Goal: Task Accomplishment & Management: Manage account settings

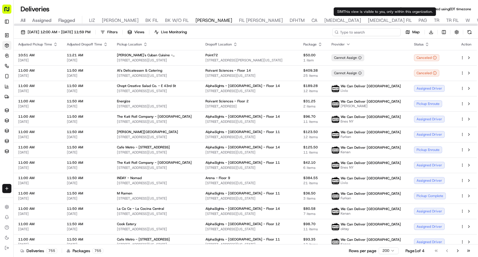
click at [376, 32] on input at bounding box center [366, 32] width 68 height 8
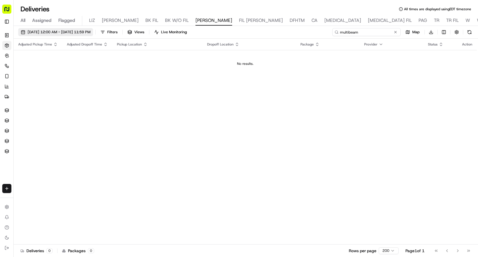
type input "multibeam"
click at [90, 30] on span "09/15/2025 12:00 AM - 09/15/2025 11:59 PM" at bounding box center [59, 32] width 63 height 5
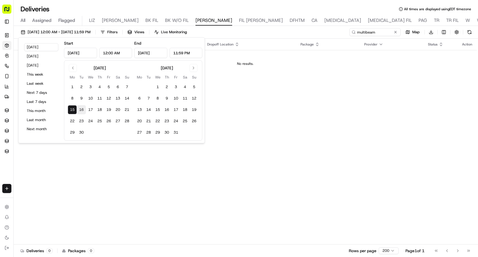
click at [82, 110] on button "16" at bounding box center [81, 109] width 9 height 9
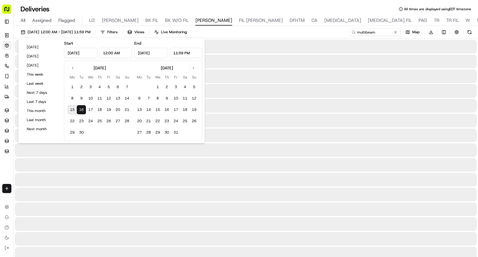
type input "Sep 16, 2025"
click at [82, 110] on button "16" at bounding box center [81, 109] width 9 height 9
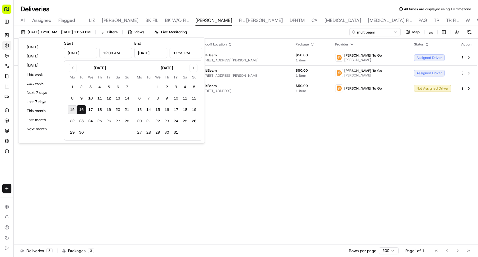
click at [264, 120] on div "Adjusted Pickup Time Adjusted Dropoff Time Pickup Location Dropoff Location Pac…" at bounding box center [245, 142] width 463 height 206
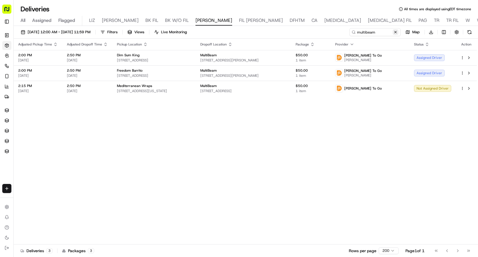
click at [396, 32] on button at bounding box center [395, 32] width 6 height 6
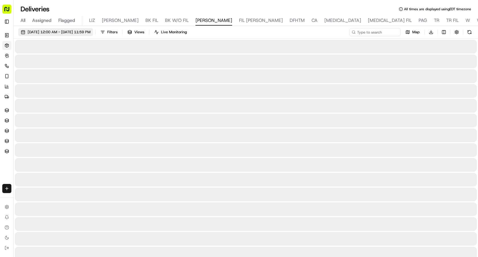
click at [90, 31] on span "09/16/2025 12:00 AM - 09/16/2025 11:59 PM" at bounding box center [59, 32] width 63 height 5
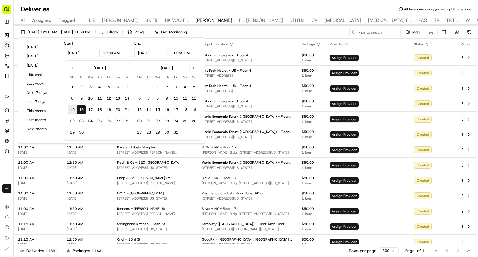
click at [302, 34] on div "09/16/2025 12:00 AM - 09/16/2025 11:59 PM Filters Views Live Monitoring Map Dow…" at bounding box center [246, 33] width 464 height 11
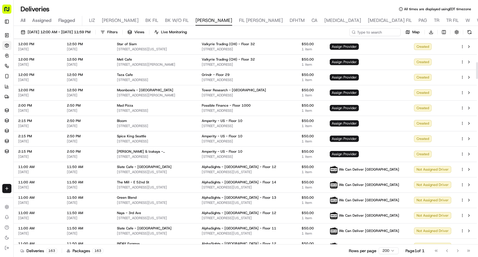
scroll to position [288, 0]
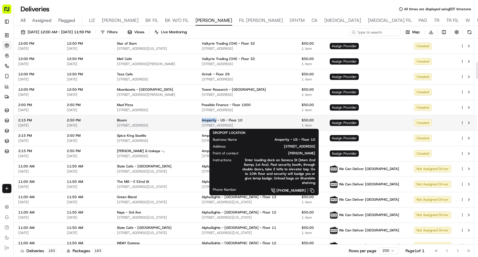
drag, startPoint x: 217, startPoint y: 120, endPoint x: 230, endPoint y: 120, distance: 13.4
click at [230, 120] on span "Amperity - US - Floor 10" at bounding box center [222, 120] width 41 height 5
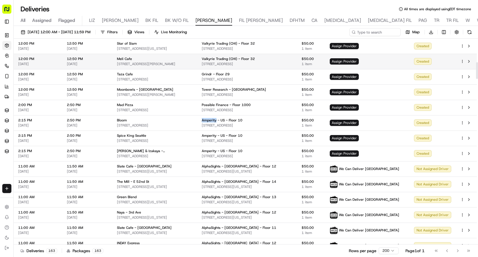
copy span "Amperity"
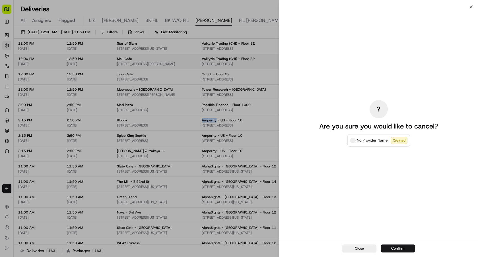
click at [375, 33] on div at bounding box center [239, 128] width 478 height 257
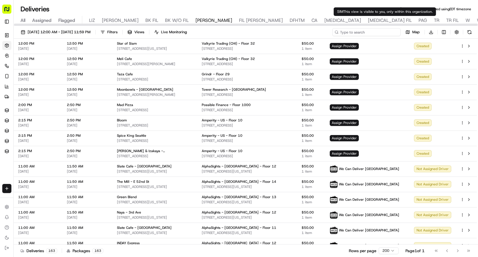
click at [373, 30] on input at bounding box center [366, 32] width 68 height 8
paste input "Amperity"
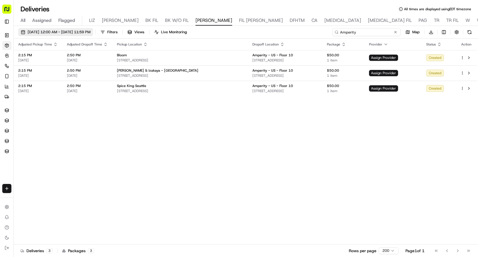
type input "Amperity"
click at [90, 33] on span "09/16/2025 12:00 AM - 09/16/2025 11:59 PM" at bounding box center [59, 32] width 63 height 5
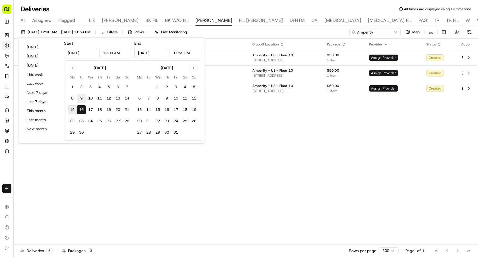
click at [80, 102] on button "9" at bounding box center [81, 98] width 9 height 9
type input "Sep 9, 2025"
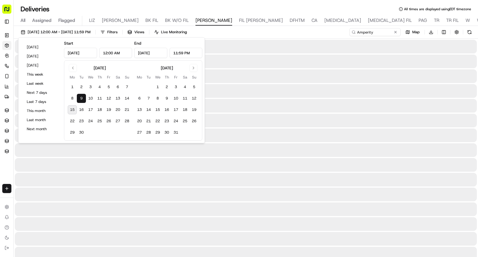
click at [80, 102] on button "9" at bounding box center [81, 98] width 9 height 9
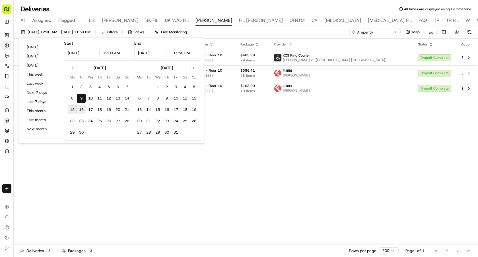
click at [82, 109] on button "16" at bounding box center [81, 109] width 9 height 9
type input "Sep 16, 2025"
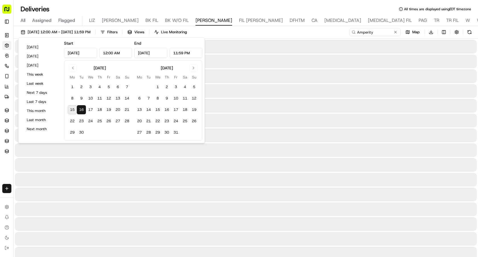
click at [82, 109] on button "16" at bounding box center [81, 109] width 9 height 9
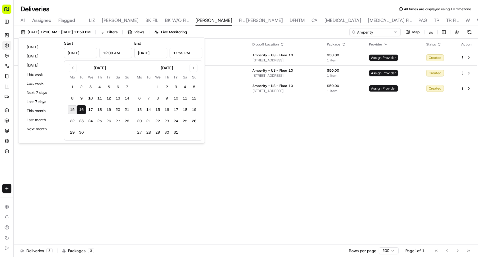
click at [277, 104] on div "Adjusted Pickup Time Adjusted Dropoff Time Pickup Location Dropoff Location Pac…" at bounding box center [245, 142] width 463 height 206
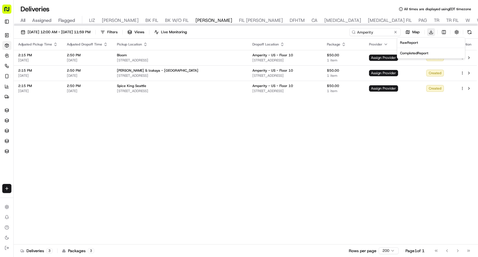
click at [430, 32] on html "Sharebite e.park@sharebite.com Toggle Sidebar Orders Deliveries Control Orchest…" at bounding box center [239, 128] width 478 height 257
click at [417, 53] on span "Completed Report" at bounding box center [414, 53] width 28 height 5
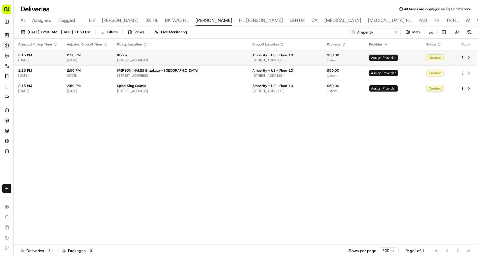
drag, startPoint x: 293, startPoint y: 60, endPoint x: 223, endPoint y: 61, distance: 70.2
click at [248, 61] on td "Amperity - US - Floor 10 1201 2nd Ave, Seattle, WA 98101, USA" at bounding box center [285, 57] width 74 height 15
copy span "1201 2nd Ave, Seattle, WA 98101, USA"
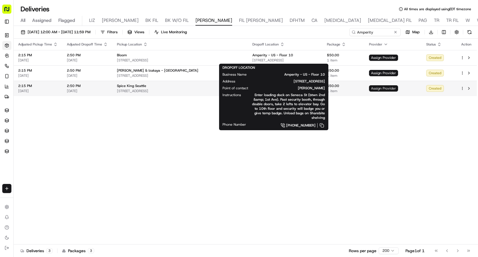
click at [390, 90] on span "Assign Provider" at bounding box center [383, 88] width 29 height 6
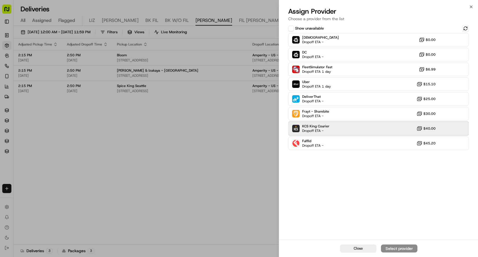
click at [348, 131] on div "KCS King Courier Dropoff ETA - $40.00" at bounding box center [378, 129] width 181 height 14
click at [389, 250] on div "Assign Provider" at bounding box center [399, 249] width 28 height 6
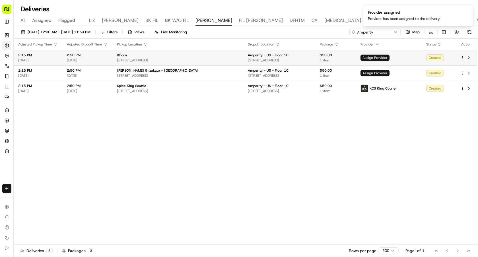
click at [382, 59] on span "Assign Provider" at bounding box center [374, 58] width 29 height 6
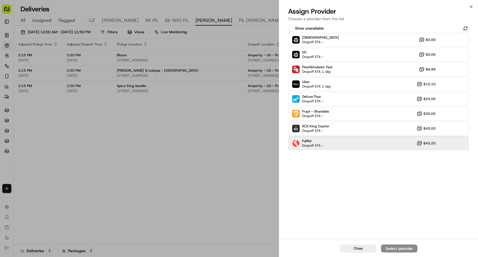
click at [332, 141] on div "Fulflld Dropoff ETA - $45.20" at bounding box center [378, 143] width 181 height 14
click at [386, 248] on div "Assign Provider" at bounding box center [399, 249] width 28 height 6
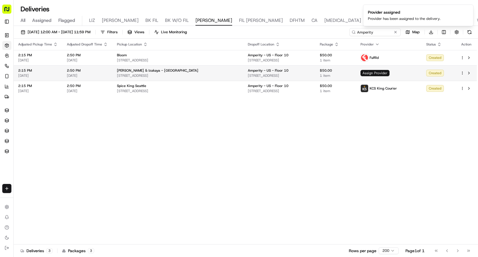
click at [373, 75] on span "Assign Provider" at bounding box center [374, 73] width 29 height 6
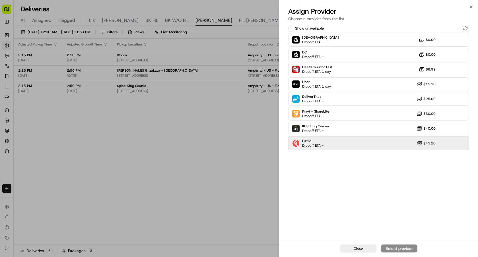
click at [355, 143] on div "Fulflld Dropoff ETA - $45.20" at bounding box center [378, 143] width 181 height 14
click at [384, 246] on button "Assign Provider" at bounding box center [399, 249] width 36 height 8
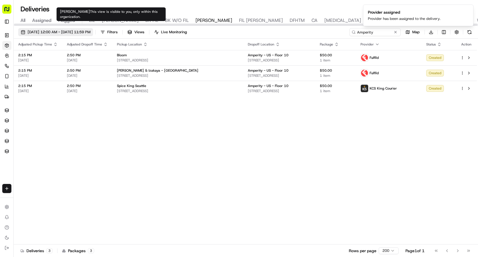
click at [90, 31] on span "09/16/2025 12:00 AM - 09/16/2025 11:59 PM" at bounding box center [59, 32] width 63 height 5
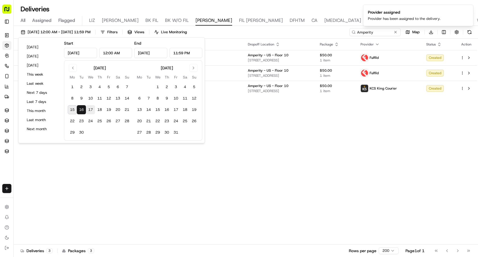
click at [89, 109] on button "17" at bounding box center [90, 109] width 9 height 9
type input "Sep 17, 2025"
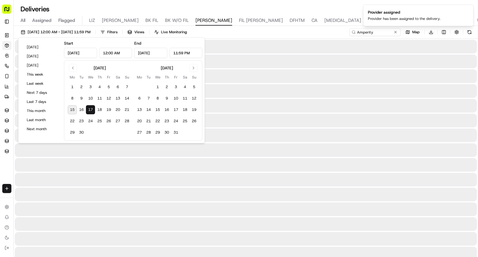
click at [89, 109] on button "17" at bounding box center [90, 109] width 9 height 9
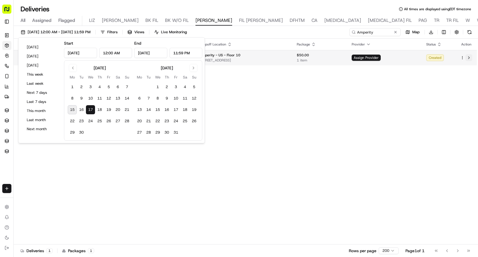
click at [469, 58] on button at bounding box center [468, 57] width 7 height 7
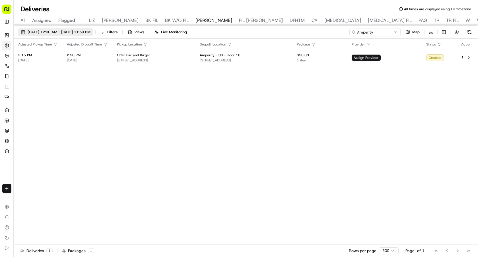
click at [90, 32] on span "09/17/2025 12:00 AM - 09/17/2025 11:59 PM" at bounding box center [59, 32] width 63 height 5
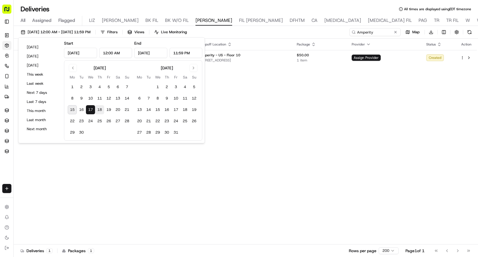
click at [97, 109] on button "18" at bounding box center [99, 109] width 9 height 9
type input "Sep 18, 2025"
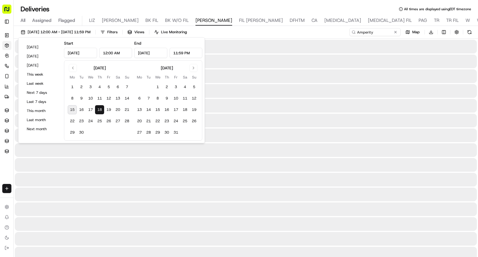
click at [97, 109] on button "18" at bounding box center [99, 109] width 9 height 9
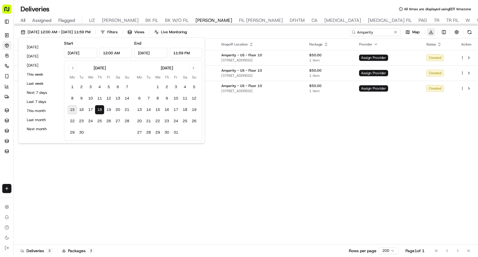
click at [429, 32] on html "Sharebite e.park@sharebite.com Toggle Sidebar Orders Deliveries Control Orchest…" at bounding box center [239, 128] width 478 height 257
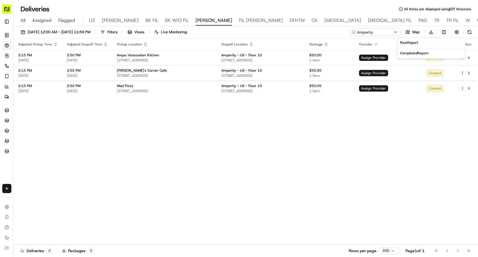
click at [416, 54] on span "Completed Report" at bounding box center [414, 53] width 28 height 5
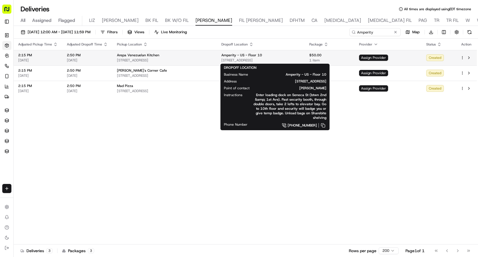
drag, startPoint x: 291, startPoint y: 60, endPoint x: 228, endPoint y: 61, distance: 63.1
click at [228, 61] on span "1201 2nd Ave, Seattle, WA 98101, USA" at bounding box center [260, 60] width 79 height 5
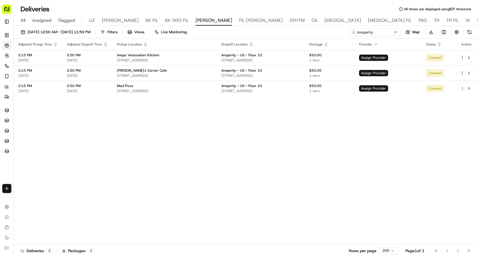
copy span "1201 2nd Ave, Seattle, WA 98101, USA"
click at [384, 55] on span "Assign Provider" at bounding box center [373, 58] width 29 height 6
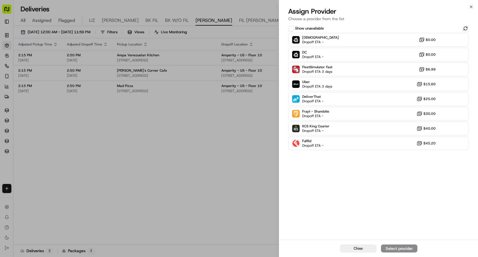
click at [316, 150] on div "Show unavailable Sharebite Dropoff ETA - $0.00 DC Dropoff ETA - $0.00 FleetSimu…" at bounding box center [378, 132] width 199 height 216
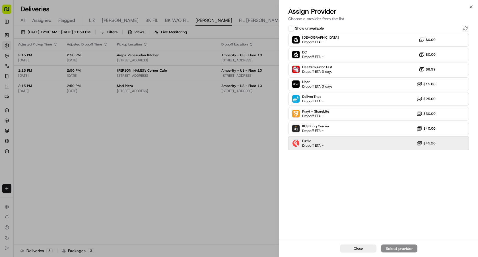
click at [318, 145] on span "Dropoff ETA -" at bounding box center [312, 145] width 21 height 5
click at [392, 249] on div "Assign Provider" at bounding box center [399, 249] width 28 height 6
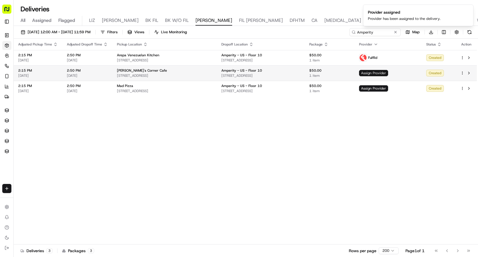
click at [388, 73] on span "Assign Provider" at bounding box center [373, 73] width 29 height 6
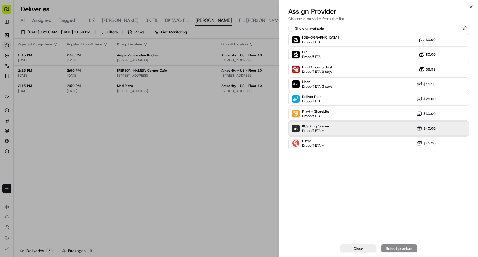
click at [321, 131] on span "Dropoff ETA -" at bounding box center [315, 131] width 27 height 5
click at [386, 246] on div "Assign Provider" at bounding box center [399, 249] width 28 height 6
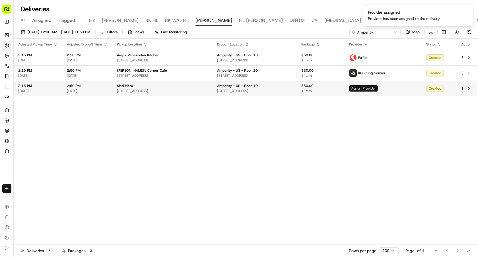
click at [378, 90] on span "Assign Provider" at bounding box center [363, 88] width 29 height 6
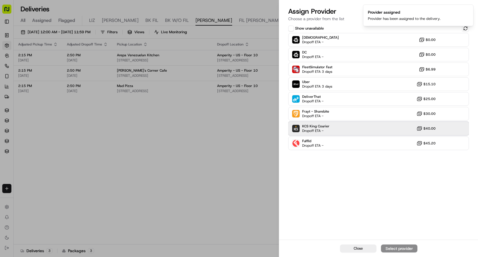
click at [326, 129] on span "Dropoff ETA -" at bounding box center [315, 131] width 27 height 5
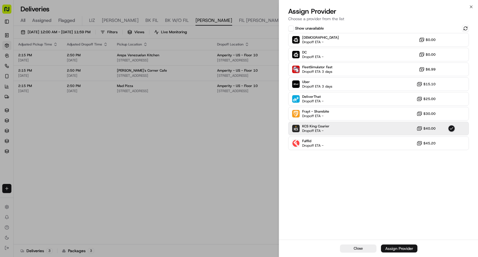
click at [391, 250] on div "Assign Provider" at bounding box center [399, 249] width 28 height 6
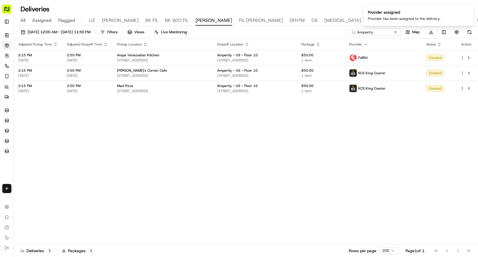
click at [80, 33] on span "09/18/2025 12:00 AM - 09/18/2025 11:59 PM" at bounding box center [59, 32] width 63 height 5
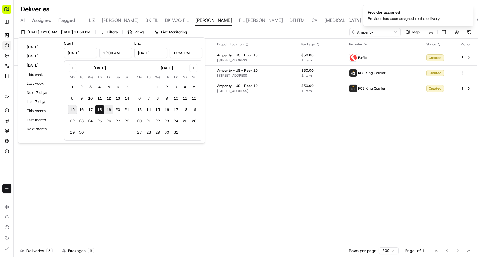
click at [108, 107] on button "19" at bounding box center [108, 109] width 9 height 9
type input "Sep 19, 2025"
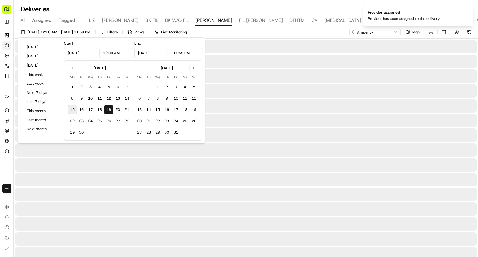
click at [108, 107] on button "19" at bounding box center [108, 109] width 9 height 9
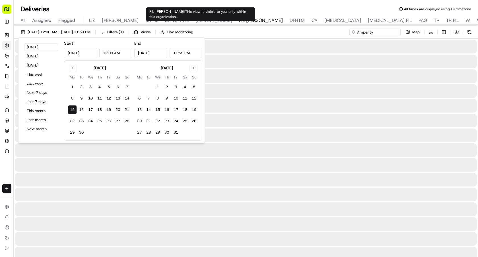
type input "Sep 15, 2025"
click at [239, 22] on span "FIL [PERSON_NAME]" at bounding box center [261, 20] width 44 height 7
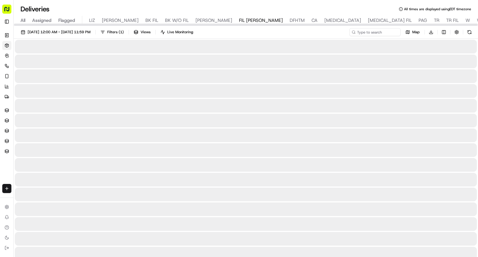
click at [195, 22] on span "[PERSON_NAME]" at bounding box center [213, 20] width 37 height 7
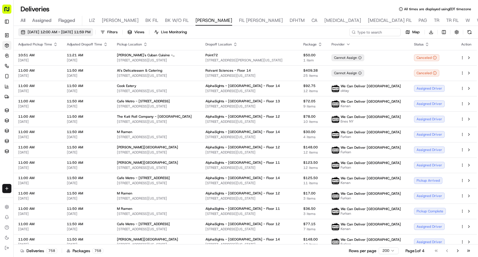
click at [90, 34] on span "[DATE] 12:00 AM - [DATE] 11:59 PM" at bounding box center [59, 32] width 63 height 5
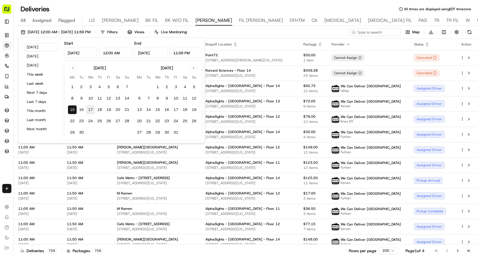
click at [90, 107] on button "17" at bounding box center [90, 109] width 9 height 9
type input "Sep 17, 2025"
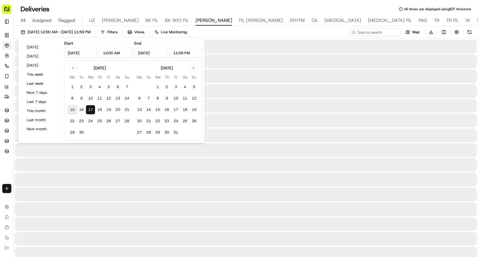
click at [90, 107] on button "17" at bounding box center [90, 109] width 9 height 9
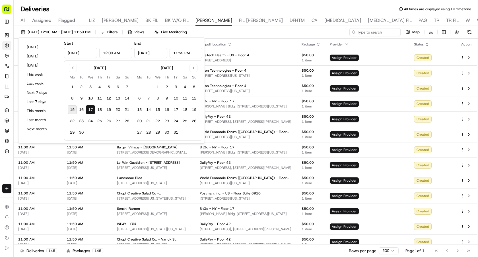
click at [316, 31] on div "09/17/2025 12:00 AM - 09/17/2025 11:59 PM Filters Views Live Monitoring Map Dow…" at bounding box center [246, 33] width 464 height 11
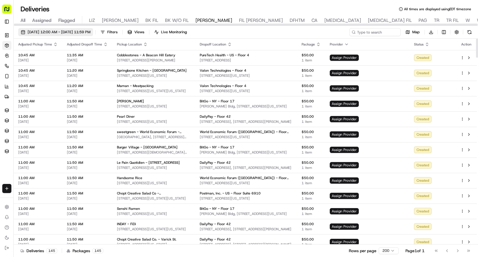
click at [90, 31] on span "09/17/2025 12:00 AM - 09/17/2025 11:59 PM" at bounding box center [59, 32] width 63 height 5
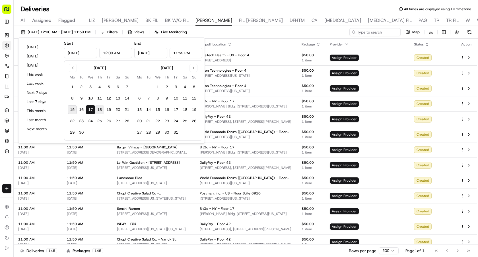
click at [97, 108] on button "18" at bounding box center [99, 109] width 9 height 9
type input "Sep 18, 2025"
click at [97, 108] on button "18" at bounding box center [99, 109] width 9 height 9
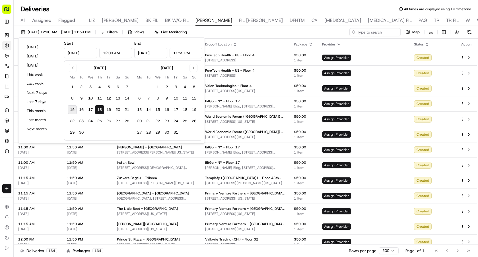
click at [300, 34] on div "09/18/2025 12:00 AM - 09/18/2025 11:59 PM Filters Views Live Monitoring Map Dow…" at bounding box center [246, 33] width 464 height 11
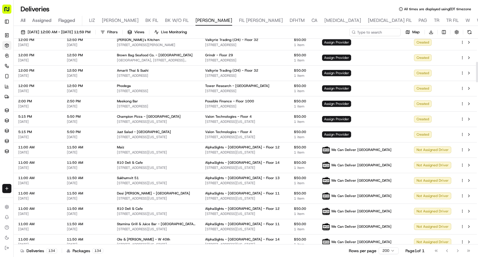
scroll to position [239, 0]
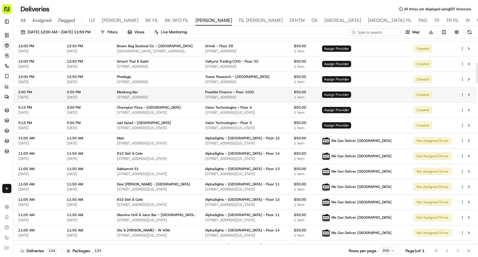
click at [351, 96] on span "Assign Provider" at bounding box center [336, 95] width 29 height 6
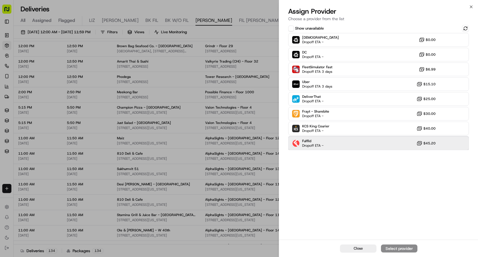
click at [324, 140] on div "Fulflld Dropoff ETA - $45.20" at bounding box center [378, 143] width 181 height 14
click at [391, 245] on button "Assign Provider" at bounding box center [399, 249] width 36 height 8
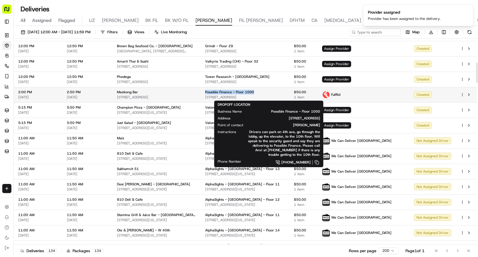
drag, startPoint x: 270, startPoint y: 93, endPoint x: 220, endPoint y: 94, distance: 50.3
click at [220, 94] on div "Possible Finance - Floor 1000" at bounding box center [245, 92] width 80 height 5
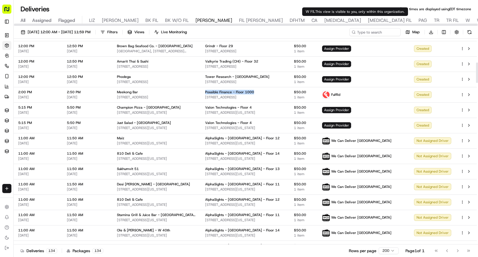
copy span "Possible Finance - Floor 1000"
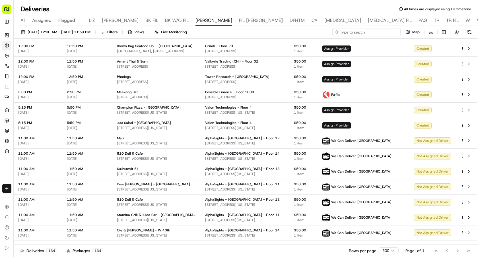
click at [363, 31] on input at bounding box center [366, 32] width 68 height 8
paste input "Possible Finance - Floor 1000"
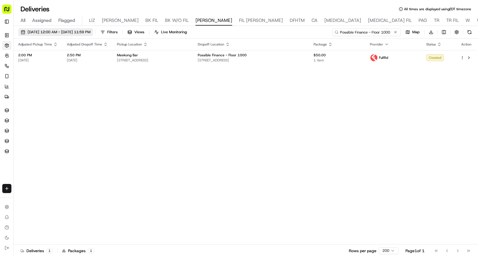
type input "Possible Finance - Floor 1000"
click at [90, 33] on span "09/18/2025 12:00 AM - 09/18/2025 11:59 PM" at bounding box center [59, 32] width 63 height 5
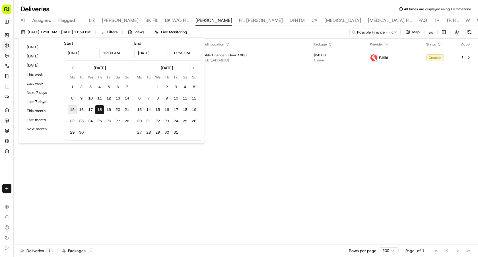
click at [70, 112] on button "15" at bounding box center [72, 109] width 9 height 9
type input "Sep 15, 2025"
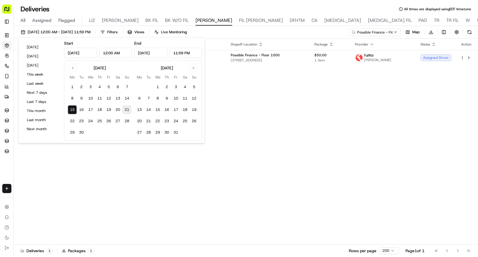
click at [126, 110] on button "21" at bounding box center [126, 109] width 9 height 9
type input "Sep 21, 2025"
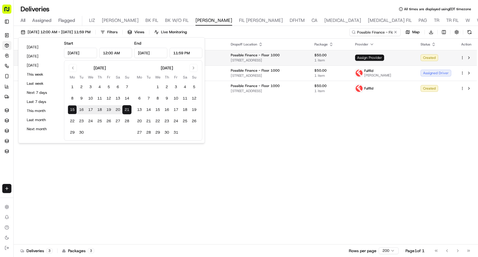
click at [370, 60] on span "Assign Provider" at bounding box center [369, 58] width 29 height 6
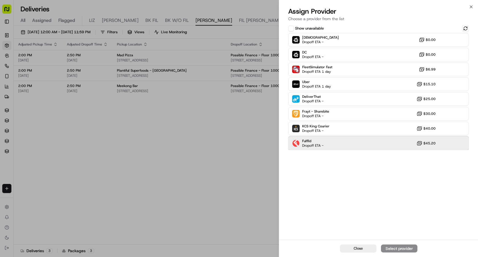
click at [341, 145] on div "Fulflld Dropoff ETA - $45.20" at bounding box center [378, 143] width 181 height 14
click at [389, 247] on div "Assign Provider" at bounding box center [399, 249] width 28 height 6
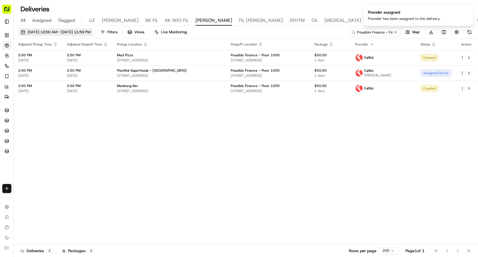
click at [90, 30] on span "09/15/2025 12:00 AM - 09/21/2025 11:59 PM" at bounding box center [59, 32] width 63 height 5
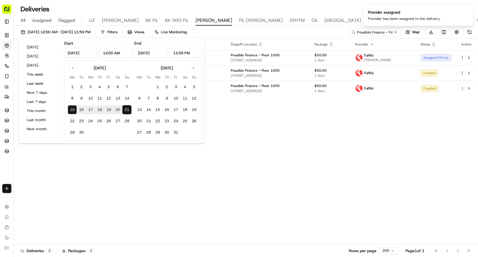
click at [100, 111] on button "18" at bounding box center [99, 109] width 9 height 9
type input "Sep 18, 2025"
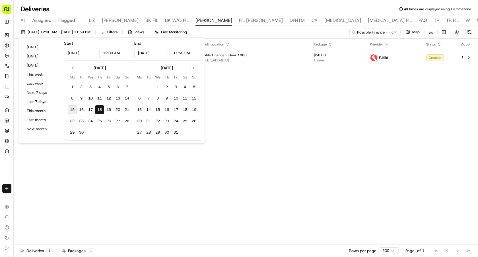
click at [100, 111] on button "18" at bounding box center [99, 109] width 9 height 9
click at [281, 126] on div "Adjusted Pickup Time Adjusted Dropoff Time Pickup Location Dropoff Location Pac…" at bounding box center [245, 142] width 463 height 206
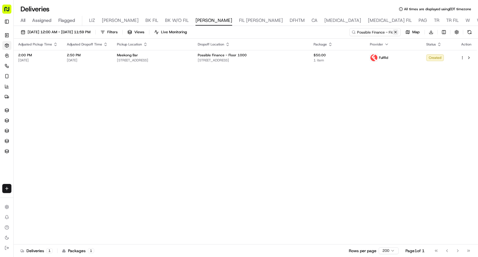
click at [394, 33] on button at bounding box center [395, 32] width 6 height 6
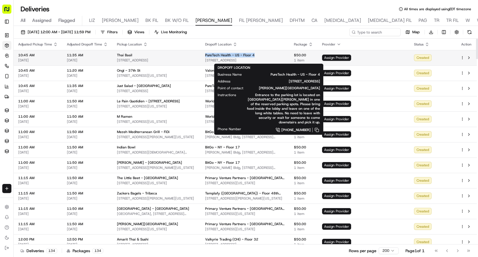
drag, startPoint x: 276, startPoint y: 54, endPoint x: 219, endPoint y: 55, distance: 57.2
click at [219, 55] on div "PureTech Health - US - Floor 4" at bounding box center [245, 55] width 80 height 5
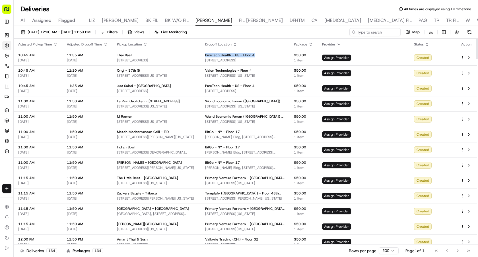
copy span "PureTech Health - US - Floor 4"
click at [365, 37] on div "09/18/2025 12:00 AM - 09/18/2025 11:59 PM Filters Views Live Monitoring Map Dow…" at bounding box center [246, 33] width 464 height 11
click at [367, 33] on input at bounding box center [366, 32] width 68 height 8
paste input "PureTech Health - US - Floor 4"
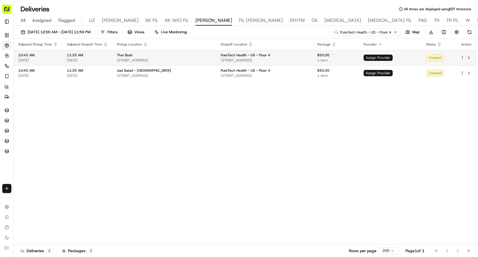
type input "PureTech Health - US - Floor 4"
click at [374, 59] on span "Assign Provider" at bounding box center [377, 58] width 29 height 6
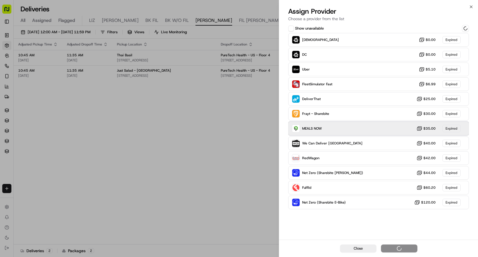
click at [335, 133] on div "MEALS NOW $35.00 Expired" at bounding box center [378, 129] width 181 height 14
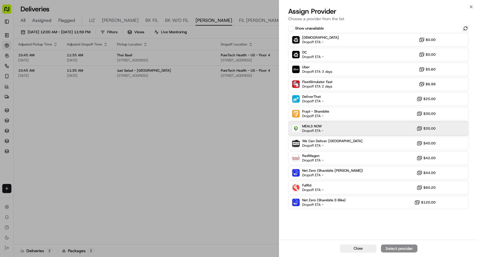
click at [335, 133] on div "MEALS NOW Dropoff ETA - $35.00" at bounding box center [378, 129] width 181 height 14
click at [387, 245] on button "Assign Provider" at bounding box center [399, 249] width 36 height 8
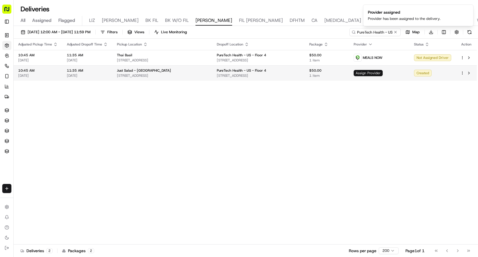
click at [382, 72] on span "Assign Provider" at bounding box center [367, 73] width 29 height 6
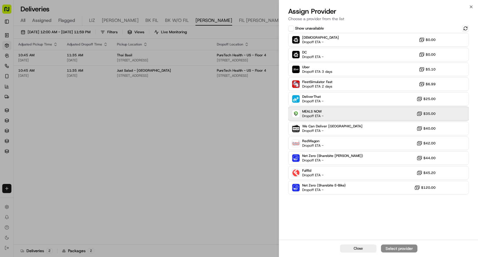
click at [330, 111] on div "MEALS NOW Dropoff ETA - $35.00" at bounding box center [378, 114] width 181 height 14
click at [389, 247] on div "Assign Provider" at bounding box center [399, 249] width 28 height 6
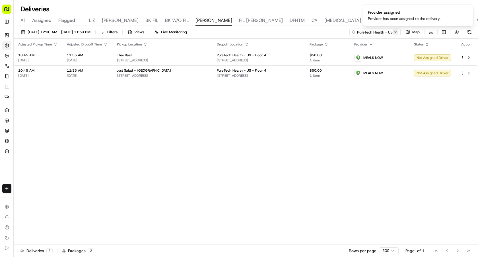
click at [396, 33] on button at bounding box center [395, 32] width 6 height 6
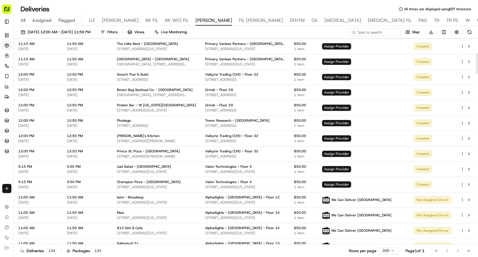
scroll to position [205, 0]
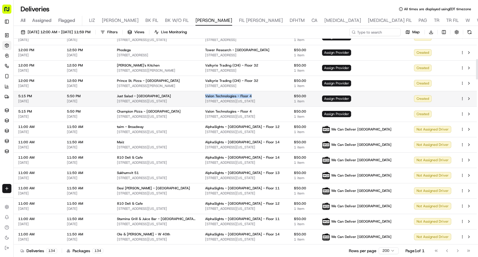
drag, startPoint x: 263, startPoint y: 96, endPoint x: 218, endPoint y: 97, distance: 44.7
click at [218, 97] on td "Valon Technologies - Floor 4 34 E 18th St, New York, NY 10003, USA" at bounding box center [244, 98] width 89 height 15
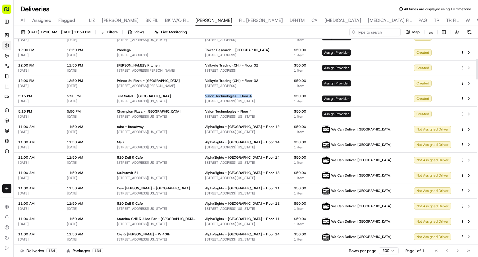
copy span "Valon Technologies - Floor 4"
click at [385, 32] on input at bounding box center [366, 32] width 68 height 8
paste input "Valon Technologies - Floor 4"
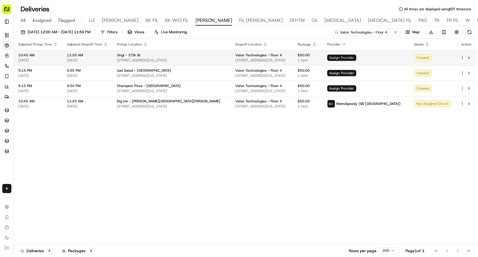
type input "Valon Technologies - Floor 4"
click at [356, 57] on span "Assign Provider" at bounding box center [341, 58] width 29 height 6
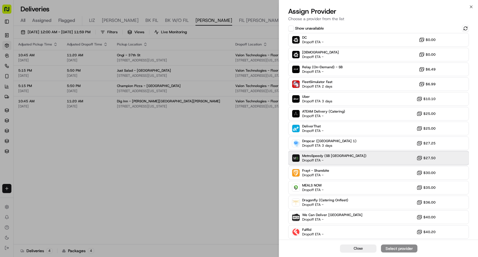
click at [345, 162] on div "MetroSpeedy (SB NYC) Dropoff ETA - $27.50" at bounding box center [378, 158] width 181 height 14
click at [386, 245] on button "Assign Provider" at bounding box center [399, 249] width 36 height 8
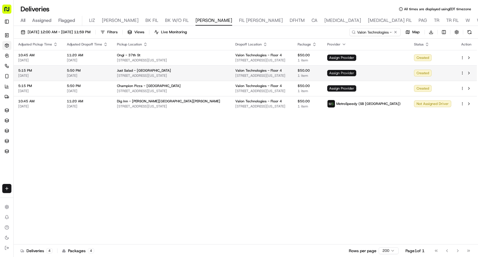
click at [351, 72] on span "Assign Provider" at bounding box center [341, 73] width 29 height 6
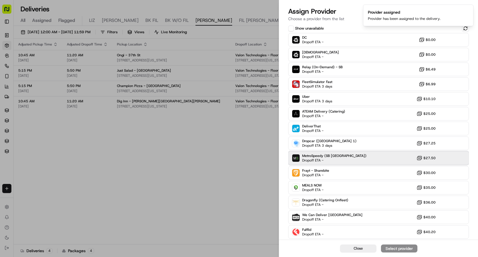
click at [349, 159] on div "MetroSpeedy (SB NYC) Dropoff ETA - $27.50" at bounding box center [378, 158] width 181 height 14
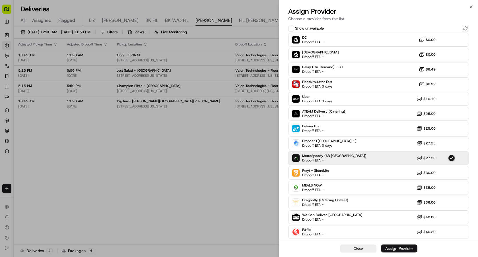
click at [387, 249] on div "Assign Provider" at bounding box center [399, 249] width 28 height 6
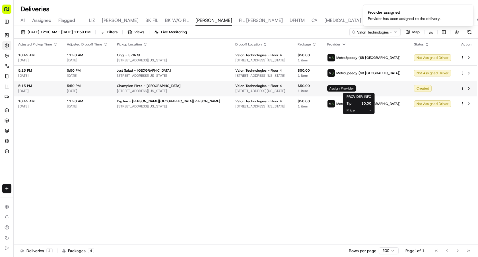
click at [356, 89] on span "Assign Provider" at bounding box center [341, 88] width 29 height 6
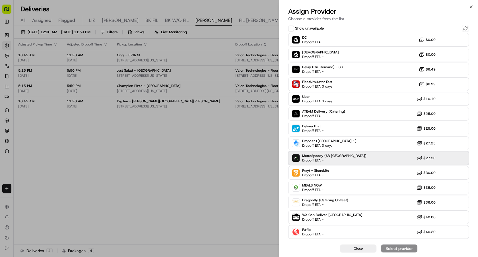
click at [356, 158] on div "MetroSpeedy (SB NYC) Dropoff ETA - $27.50" at bounding box center [378, 158] width 181 height 14
click at [392, 247] on div "Assign Provider" at bounding box center [399, 249] width 28 height 6
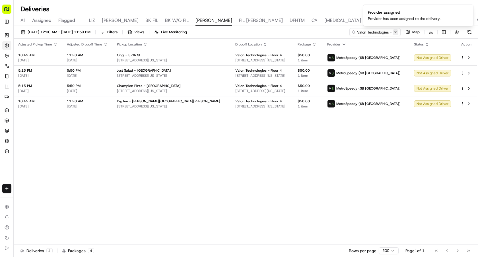
click at [396, 32] on button at bounding box center [395, 32] width 6 height 6
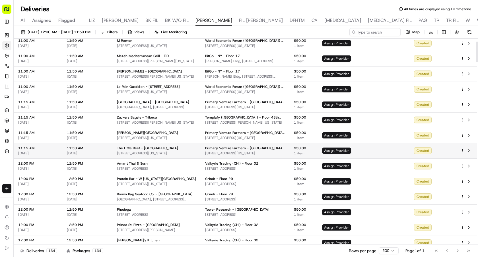
scroll to position [30, 0]
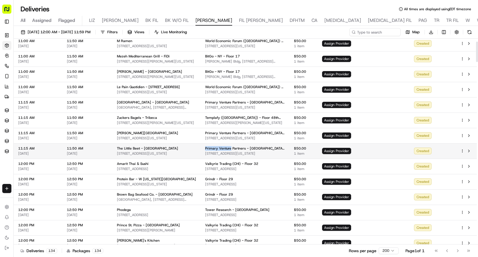
drag, startPoint x: 219, startPoint y: 150, endPoint x: 245, endPoint y: 150, distance: 25.3
click at [245, 150] on span "Primary Venture Partners - NYC - Floor 14" at bounding box center [245, 148] width 80 height 5
copy span "Primary Venture"
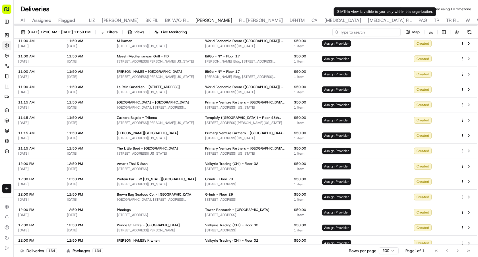
click at [384, 29] on input at bounding box center [366, 32] width 68 height 8
paste input "Primary Venture"
type input "Primary Venture"
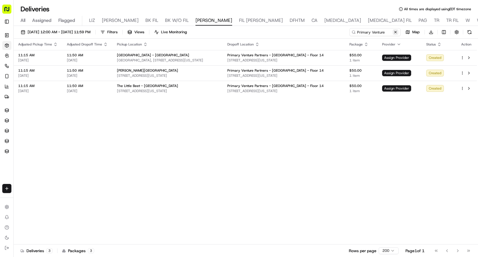
click at [394, 32] on button at bounding box center [395, 32] width 6 height 6
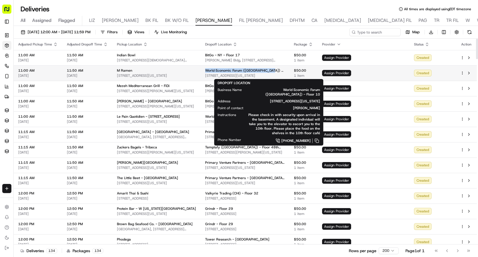
drag, startPoint x: 218, startPoint y: 71, endPoint x: 285, endPoint y: 70, distance: 66.5
click at [285, 70] on td "World Economic Forum (USA) - Floor 10 350 Madison Ave 11th floor, New York, NY …" at bounding box center [244, 72] width 89 height 15
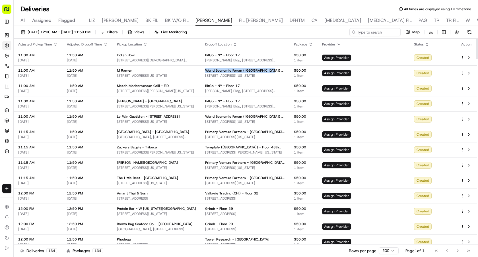
copy span "World Economic Forum (USA) - Floor 10"
click at [384, 34] on input at bounding box center [366, 32] width 68 height 8
paste input "World Economic Forum (USA) - Floor 10"
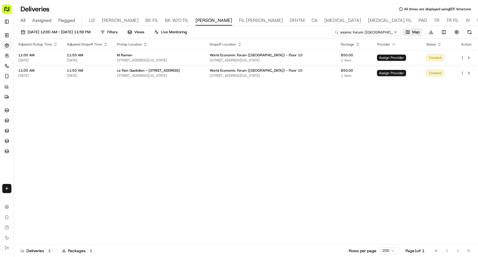
type input "World Economic Forum (USA) - Floor 10"
click at [408, 33] on button "Map" at bounding box center [412, 32] width 19 height 8
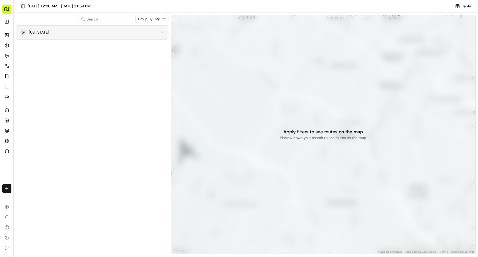
click at [151, 34] on div "New York" at bounding box center [89, 32] width 138 height 7
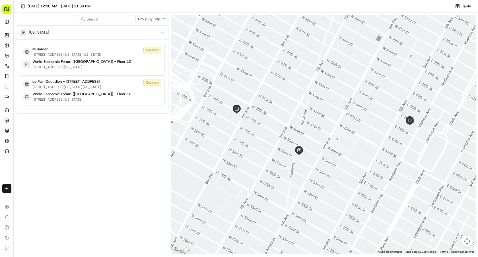
click at [76, 53] on p "302 West 39th Street, New York, New York 10018, USA" at bounding box center [66, 54] width 69 height 5
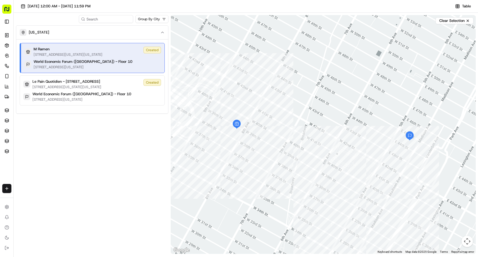
click at [80, 71] on div "M Ramen 302 West 39th Street, New York, New York 10018, USA Created World Econo…" at bounding box center [93, 58] width 144 height 30
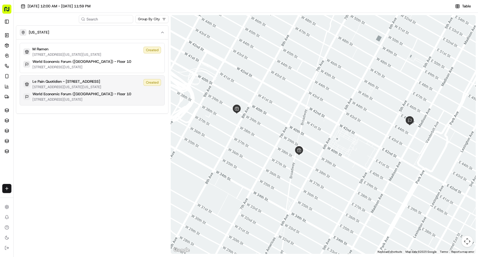
click at [84, 81] on p "Le Pain Quotidien - 1400 Broadway" at bounding box center [66, 81] width 68 height 5
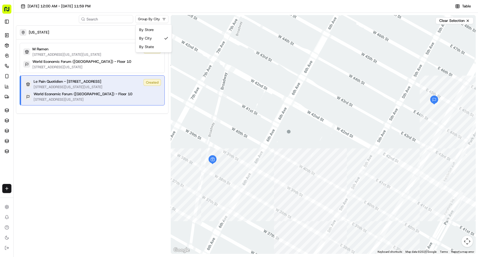
click at [160, 16] on html "Sharebite e.park@sharebite.com Toggle Sidebar Orders Deliveries Control Orchest…" at bounding box center [239, 128] width 478 height 257
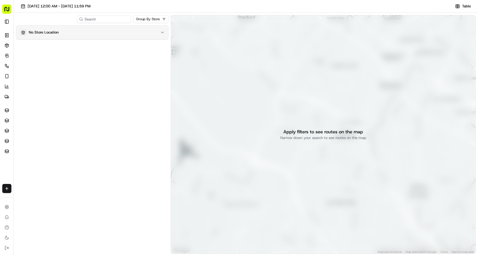
click at [144, 28] on button "No Store Location" at bounding box center [92, 33] width 152 height 14
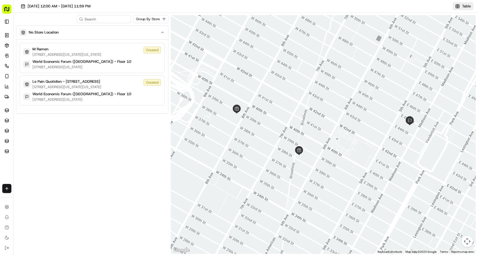
click at [459, 7] on button "Table" at bounding box center [462, 6] width 21 height 8
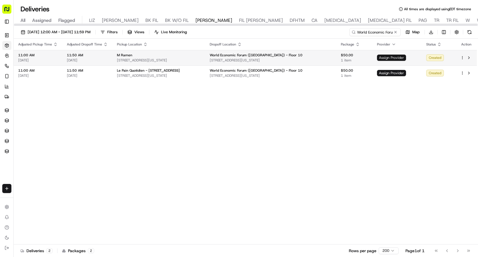
click at [384, 57] on span "Assign Provider" at bounding box center [391, 58] width 29 height 6
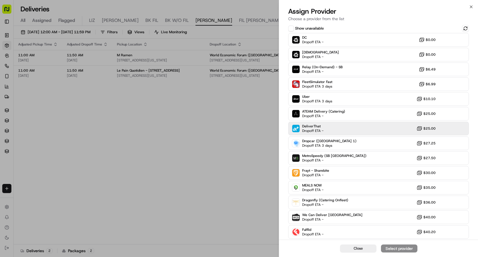
scroll to position [45, 0]
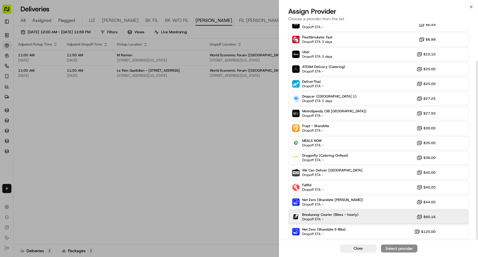
click at [351, 215] on span "Breakaway Courier (Bikes - hourly)" at bounding box center [330, 214] width 56 height 5
click at [389, 248] on div "Assign Provider" at bounding box center [399, 249] width 28 height 6
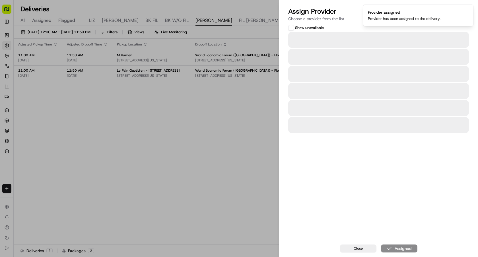
scroll to position [0, 0]
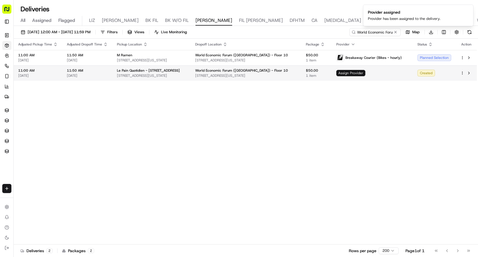
click at [356, 73] on span "Assign Provider" at bounding box center [350, 73] width 29 height 6
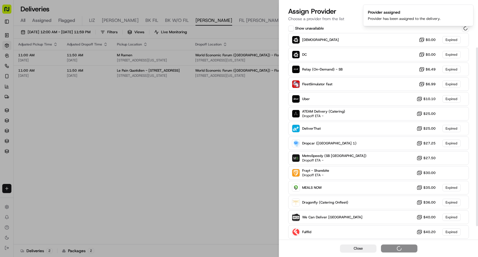
scroll to position [45, 0]
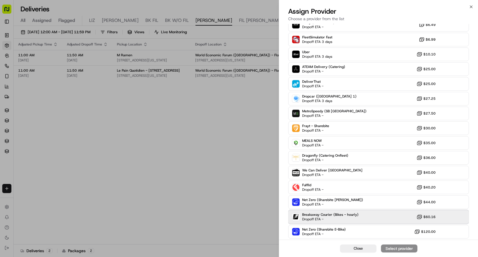
click at [363, 215] on div "Breakaway Courier (Bikes - hourly) Dropoff ETA - $60.16" at bounding box center [378, 217] width 181 height 14
click at [386, 246] on div "Assign Provider" at bounding box center [399, 249] width 28 height 6
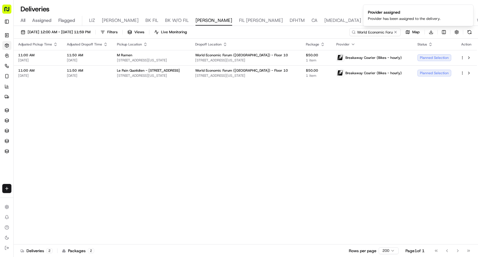
click at [396, 30] on ol "Provider assigned Provider has been assigned to the delivery." at bounding box center [417, 15] width 119 height 31
click at [396, 32] on button at bounding box center [395, 32] width 6 height 6
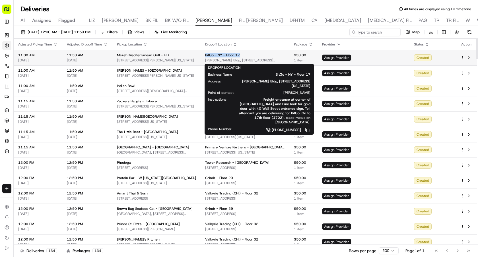
drag, startPoint x: 250, startPoint y: 55, endPoint x: 212, endPoint y: 55, distance: 37.5
click at [212, 55] on td "BitGo - NY - Floor 17 Trump Bldg, 40 Wall St, New York, NY 10005, USA" at bounding box center [244, 57] width 89 height 15
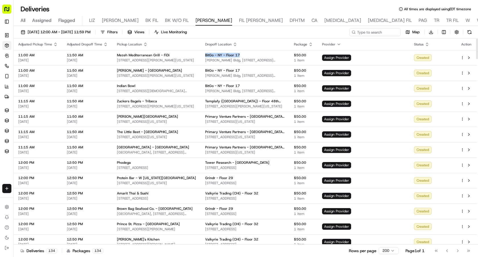
copy span "BitGo - NY - Floor 17"
click at [381, 34] on input at bounding box center [366, 32] width 68 height 8
paste input "BitGo - NY - Floor 17"
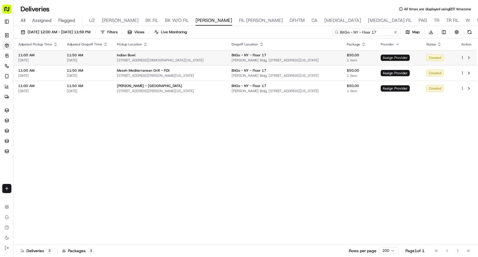
type input "BitGo - NY - Floor 17"
click at [380, 58] on span "Assign Provider" at bounding box center [394, 58] width 29 height 6
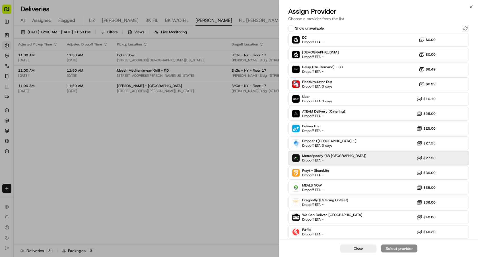
click at [362, 160] on div "MetroSpeedy (SB NYC) Dropoff ETA - $27.50" at bounding box center [378, 158] width 181 height 14
click at [396, 248] on div "Assign Provider" at bounding box center [399, 249] width 28 height 6
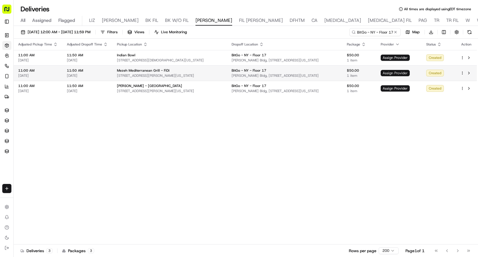
click at [383, 73] on span "Assign Provider" at bounding box center [394, 73] width 29 height 6
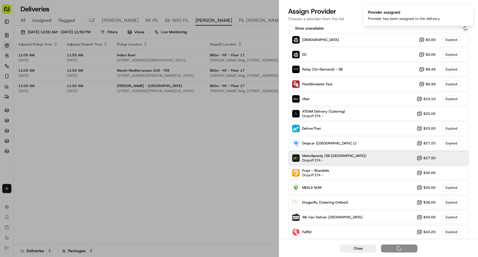
click at [353, 154] on div "MetroSpeedy (SB NYC) Dropoff ETA - $27.50" at bounding box center [378, 158] width 181 height 14
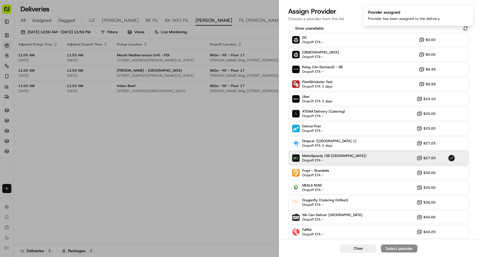
click at [363, 153] on div "MetroSpeedy (SB NYC) Dropoff ETA - $27.50" at bounding box center [378, 158] width 181 height 14
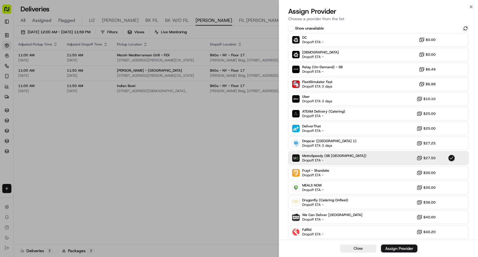
click at [391, 253] on div "Close Assign Provider" at bounding box center [378, 248] width 199 height 17
click at [392, 251] on div "Assign Provider" at bounding box center [399, 249] width 28 height 6
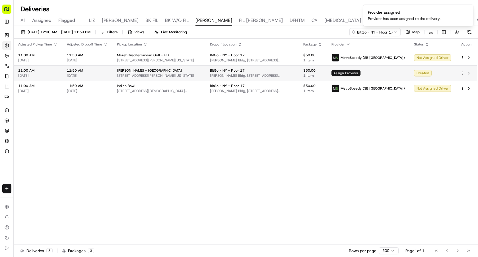
click at [360, 73] on span "Assign Provider" at bounding box center [345, 73] width 29 height 6
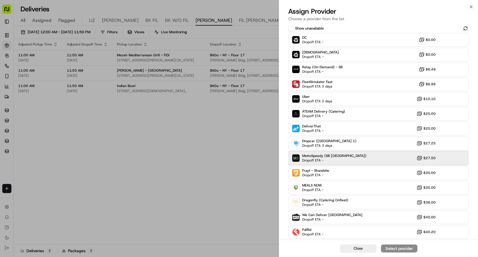
click at [355, 157] on div "MetroSpeedy (SB NYC) Dropoff ETA - $27.50" at bounding box center [378, 158] width 181 height 14
click at [400, 247] on div "Assign Provider" at bounding box center [399, 249] width 28 height 6
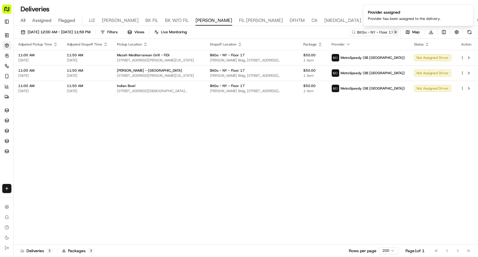
click at [396, 32] on button at bounding box center [395, 32] width 6 height 6
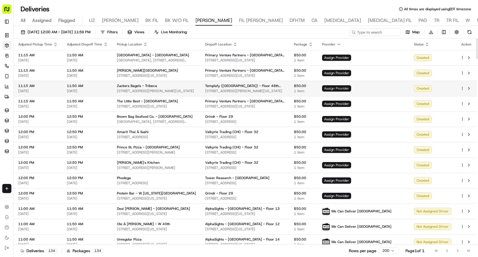
click at [351, 90] on span "Assign Provider" at bounding box center [336, 88] width 29 height 6
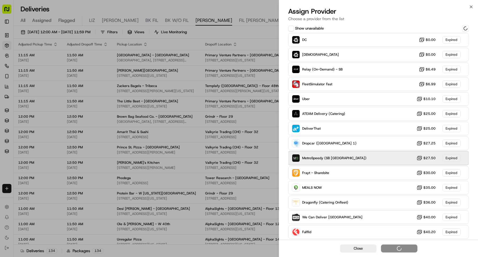
click at [340, 156] on div "MetroSpeedy (SB NYC) $27.50 Expired" at bounding box center [378, 158] width 181 height 14
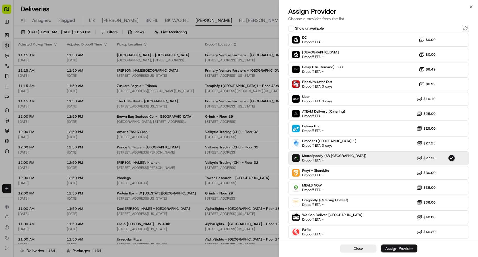
click at [393, 249] on div "Assign Provider" at bounding box center [399, 249] width 28 height 6
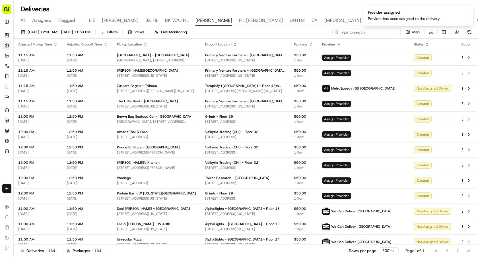
click at [360, 33] on input at bounding box center [366, 32] width 68 height 8
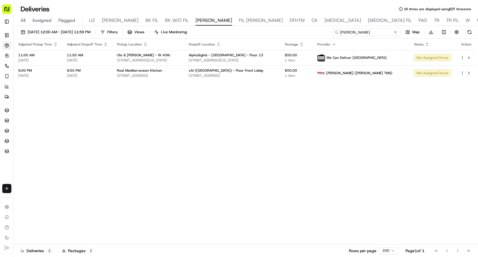
type input "shaw"
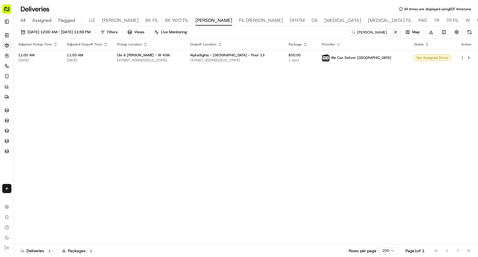
click at [396, 30] on button at bounding box center [395, 32] width 6 height 6
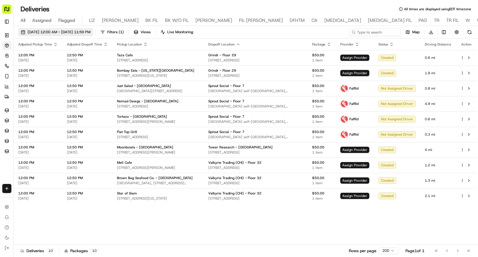
click at [90, 31] on span "09/16/2025 12:00 AM - 09/16/2025 11:59 PM" at bounding box center [59, 32] width 63 height 5
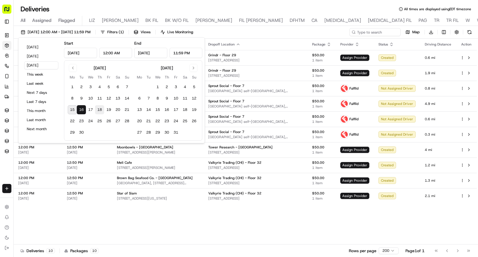
click at [96, 109] on button "18" at bounding box center [99, 109] width 9 height 9
type input "Sep 18, 2025"
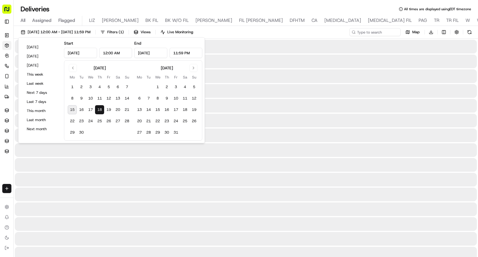
click at [96, 109] on button "18" at bounding box center [99, 109] width 9 height 9
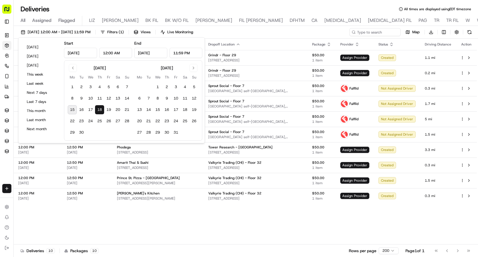
click at [274, 220] on div "Adjusted Pickup Time Adjusted Dropoff Time Pickup Location Dropoff Location Pac…" at bounding box center [245, 142] width 463 height 206
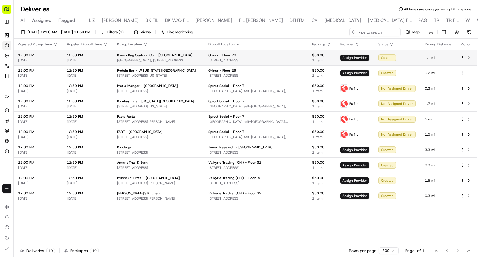
click at [363, 59] on span "Assign Provider" at bounding box center [354, 58] width 29 height 6
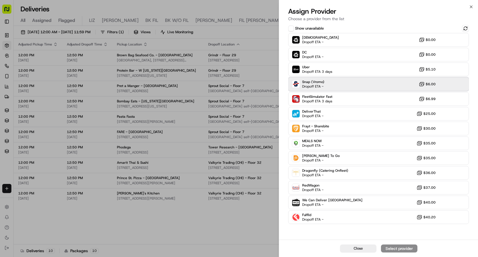
click at [338, 88] on div "Snap (Vromo) Dropoff ETA - $6.00" at bounding box center [378, 84] width 181 height 14
click at [393, 245] on button "Assign Provider" at bounding box center [399, 249] width 36 height 8
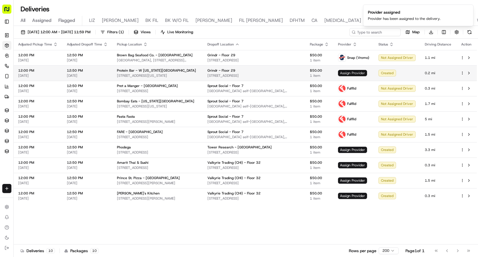
click at [356, 73] on span "Assign Provider" at bounding box center [352, 73] width 29 height 6
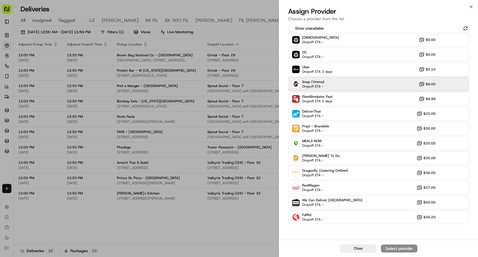
click at [352, 89] on div "Snap (Vromo) Dropoff ETA - $6.00" at bounding box center [378, 84] width 181 height 14
click at [384, 249] on button "Assign Provider" at bounding box center [399, 249] width 36 height 8
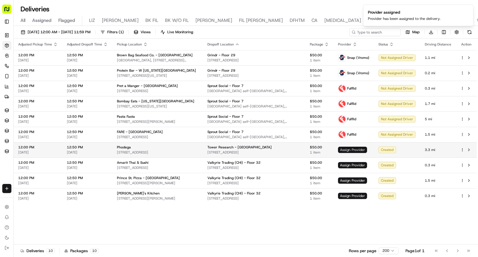
click at [354, 151] on span "Assign Provider" at bounding box center [352, 150] width 29 height 6
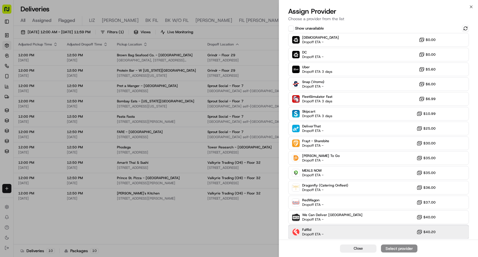
click at [373, 232] on div "Fulflld Dropoff ETA - $40.20" at bounding box center [378, 232] width 181 height 14
click at [394, 248] on div "Assign Provider" at bounding box center [399, 249] width 28 height 6
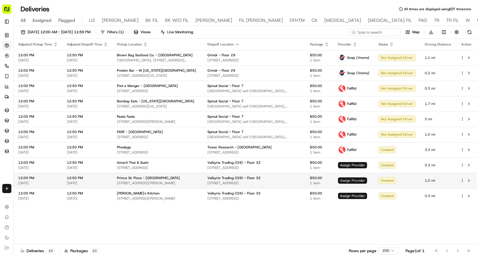
click at [357, 183] on span "Assign Provider" at bounding box center [352, 180] width 29 height 6
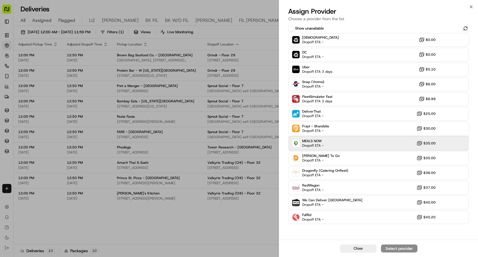
click at [343, 141] on div "MEALS NOW Dropoff ETA - $35.00" at bounding box center [378, 143] width 181 height 14
click at [392, 247] on div "Assign Provider" at bounding box center [399, 249] width 28 height 6
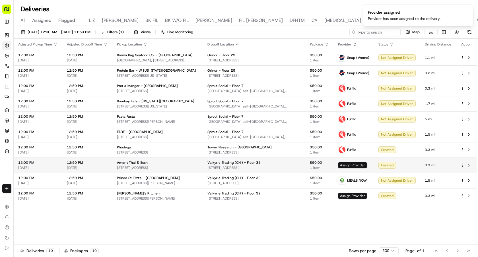
click at [350, 164] on span "Assign Provider" at bounding box center [352, 165] width 29 height 6
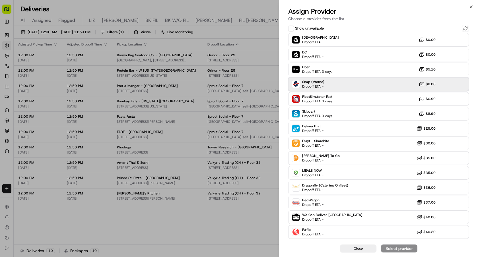
click at [329, 82] on div "Snap (Vromo) Dropoff ETA - $6.00" at bounding box center [378, 84] width 181 height 14
click at [388, 247] on div "Assign Provider" at bounding box center [399, 249] width 28 height 6
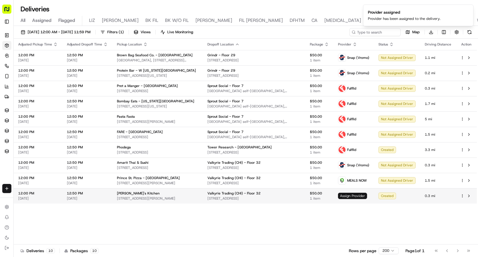
click at [357, 195] on span "Assign Provider" at bounding box center [352, 196] width 29 height 6
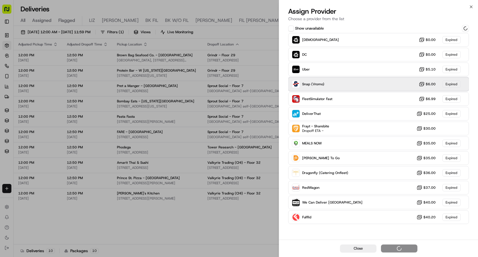
click at [332, 84] on div "Snap (Vromo) $6.00 Expired" at bounding box center [378, 84] width 181 height 14
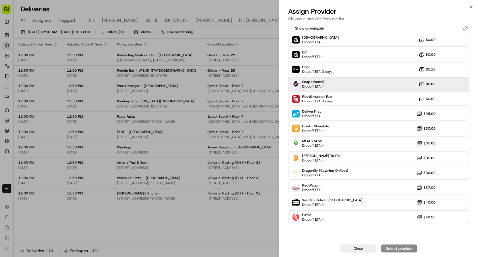
click at [356, 87] on div "Snap (Vromo) Dropoff ETA - $6.00" at bounding box center [378, 84] width 181 height 14
click at [394, 248] on div "Assign Provider" at bounding box center [399, 249] width 28 height 6
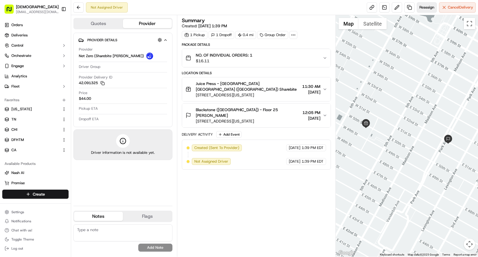
click at [430, 8] on span "Reassign" at bounding box center [426, 7] width 15 height 5
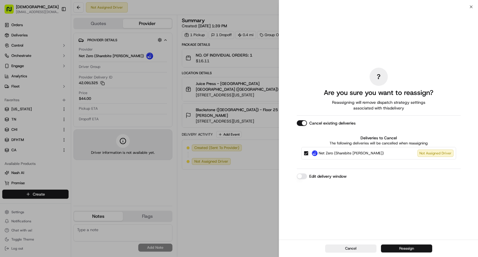
click at [399, 248] on button "Reassign" at bounding box center [406, 249] width 51 height 8
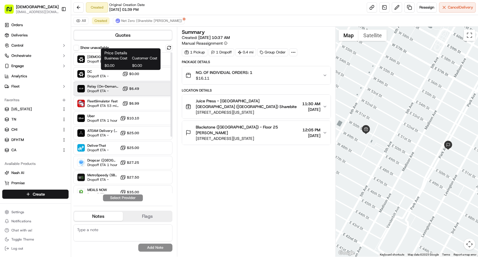
click at [116, 83] on div "Relay (On-Demand) - SB Dropoff ETA - $6.49" at bounding box center [122, 89] width 99 height 14
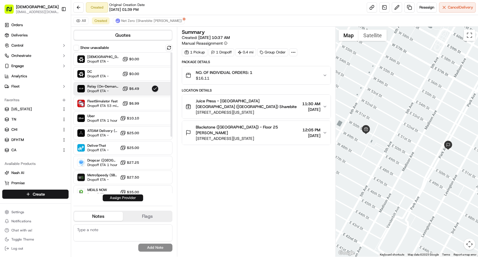
click at [137, 198] on button "Assign Provider" at bounding box center [123, 197] width 40 height 7
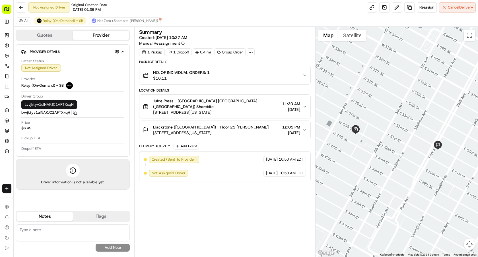
click at [71, 112] on button "Lvvjktyv1ulNAKJC1AFTXxqH Copy Lvvjktyv1ulNAKJC1AFTXxqH" at bounding box center [49, 112] width 56 height 5
click at [73, 112] on icon "button" at bounding box center [75, 113] width 4 height 4
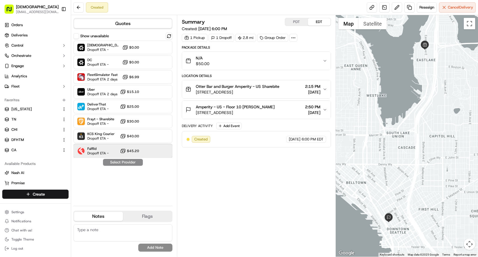
click at [103, 152] on span "Dropoff ETA -" at bounding box center [97, 153] width 21 height 5
click at [122, 163] on button "Assign Provider" at bounding box center [123, 162] width 40 height 7
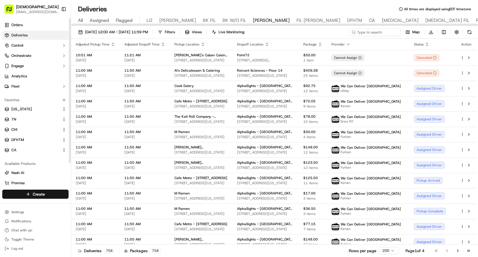
click at [65, 3] on div "Sharebite e.park@sharebite.com Toggle Sidebar" at bounding box center [35, 9] width 66 height 14
drag, startPoint x: 64, startPoint y: 7, endPoint x: 79, endPoint y: 40, distance: 35.9
click at [64, 7] on button "Toggle Sidebar" at bounding box center [64, 9] width 10 height 10
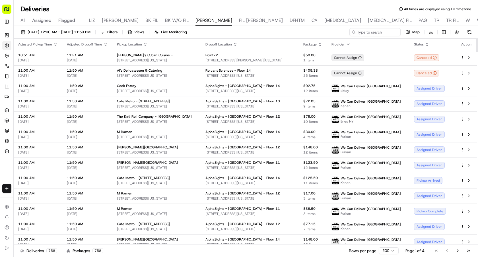
click at [79, 38] on div "09/15/2025 12:00 AM - 09/15/2025 11:59 PM Filters Views Live Monitoring Map Dow…" at bounding box center [246, 33] width 464 height 11
click at [83, 34] on span "09/15/2025 12:00 AM - 09/15/2025 11:59 PM" at bounding box center [59, 32] width 63 height 5
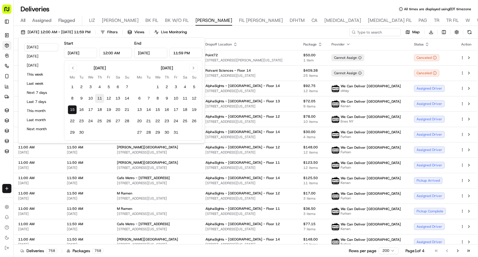
click at [100, 99] on button "11" at bounding box center [99, 98] width 9 height 9
type input "Sep 11, 2025"
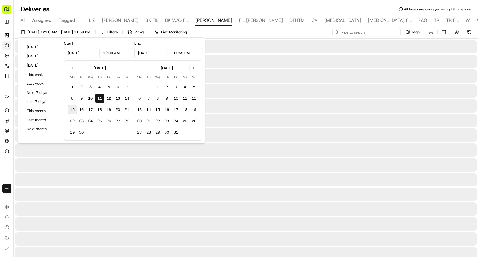
click at [369, 30] on input at bounding box center [366, 32] width 68 height 8
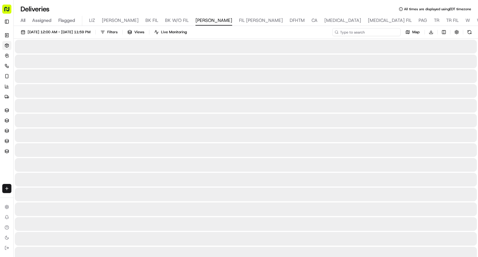
paste input "Valon Technologies - Floor 4"
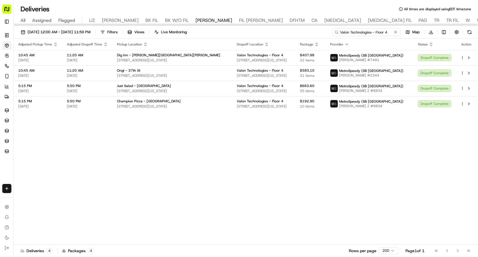
type input "Valon Technologies - Floor 4"
click at [397, 32] on button at bounding box center [395, 32] width 6 height 6
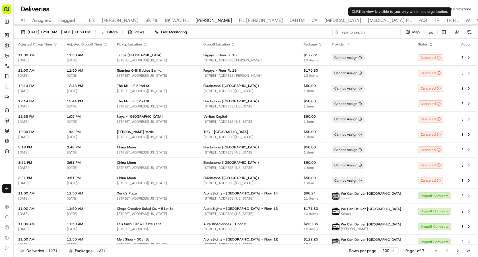
click at [384, 34] on input at bounding box center [366, 32] width 68 height 8
paste input "Primary Venture"
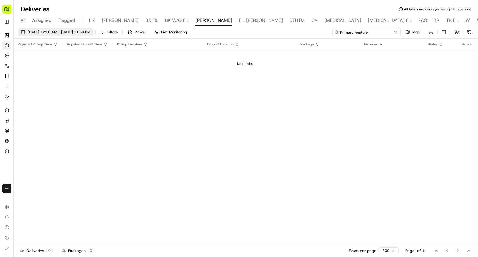
type input "Primary Venture"
click at [90, 33] on span "09/11/2025 12:00 AM - 09/11/2025 11:59 PM" at bounding box center [59, 32] width 63 height 5
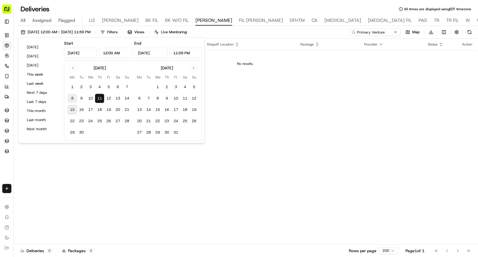
click at [71, 98] on button "8" at bounding box center [72, 98] width 9 height 9
click at [93, 111] on button "17" at bounding box center [90, 109] width 9 height 9
type input "Sep 17, 2025"
click at [71, 97] on button "8" at bounding box center [72, 98] width 9 height 9
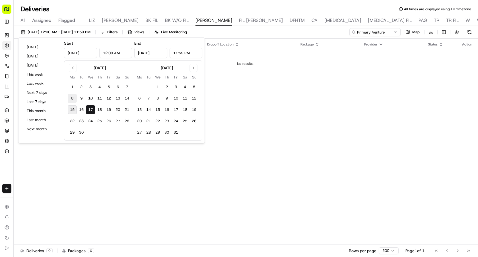
type input "Sep 8, 2025"
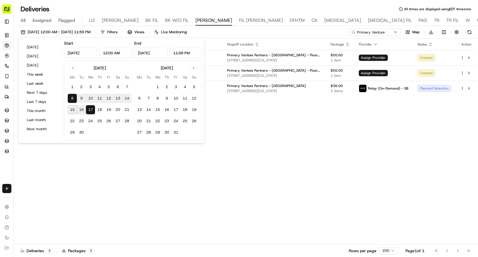
click at [269, 102] on div "Adjusted Pickup Time Adjusted Dropoff Time Pickup Location Dropoff Location Pac…" at bounding box center [245, 142] width 463 height 206
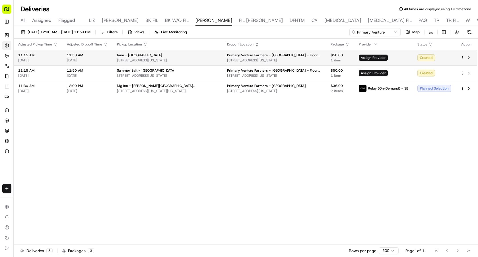
click at [360, 58] on span "Assign Provider" at bounding box center [373, 58] width 29 height 6
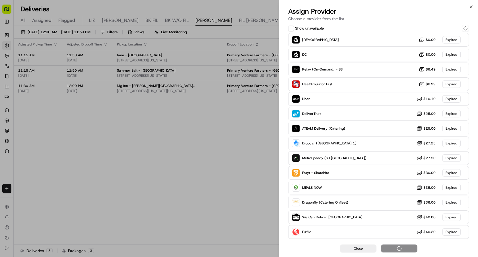
scroll to position [45, 0]
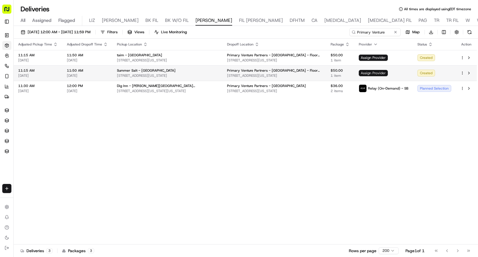
click at [372, 70] on span "Assign Provider" at bounding box center [373, 73] width 29 height 6
click at [468, 75] on button at bounding box center [468, 73] width 7 height 7
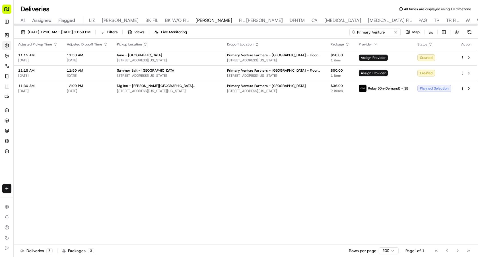
drag, startPoint x: 393, startPoint y: 32, endPoint x: 363, endPoint y: 32, distance: 29.9
click at [363, 32] on div "Primary Venture" at bounding box center [374, 32] width 51 height 8
click at [382, 33] on input "Primary Venture" at bounding box center [366, 32] width 68 height 8
drag, startPoint x: 384, startPoint y: 33, endPoint x: 282, endPoint y: 33, distance: 101.2
click at [283, 33] on div "09/08/2025 12:00 AM - 09/17/2025 11:59 PM Filters Views Live Monitoring Primary…" at bounding box center [246, 33] width 464 height 11
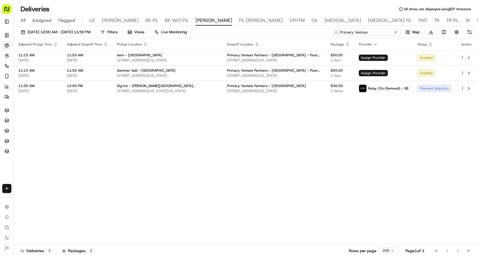
paste input "World Economic Forum (USA) - Floor 10"
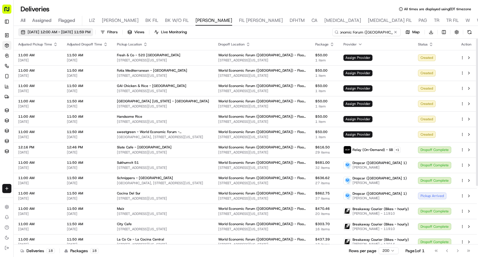
type input "World Economic Forum (USA) - Floor 10"
click at [88, 35] on button "09/08/2025 12:00 AM - 09/17/2025 11:59 PM" at bounding box center [55, 32] width 75 height 8
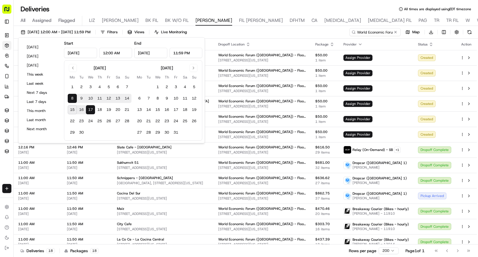
click at [100, 97] on button "11" at bounding box center [99, 98] width 9 height 9
type input "Sep 11, 2025"
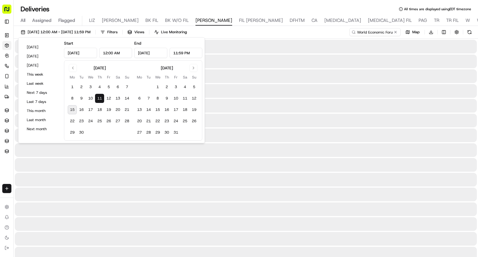
click at [100, 97] on button "11" at bounding box center [99, 98] width 9 height 9
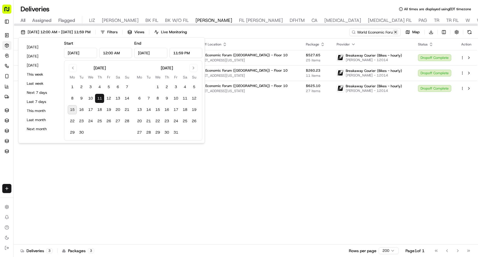
click at [395, 33] on button at bounding box center [395, 32] width 6 height 6
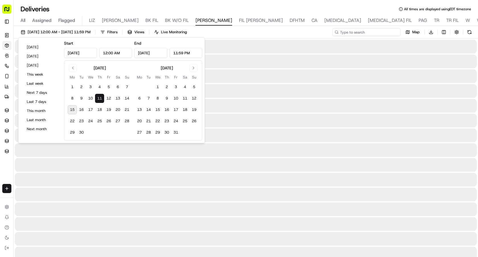
click at [385, 33] on input at bounding box center [366, 32] width 68 height 8
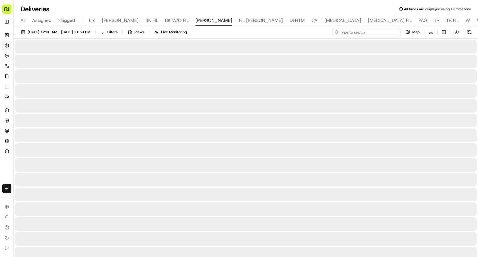
paste input "BitGo - NY - Floor 17"
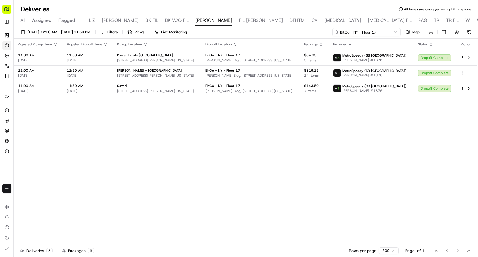
type input "BitGo - NY - Floor 17"
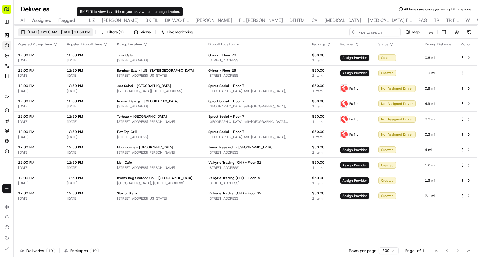
click at [90, 30] on span "09/16/2025 12:00 AM - 09/16/2025 11:59 PM" at bounding box center [59, 32] width 63 height 5
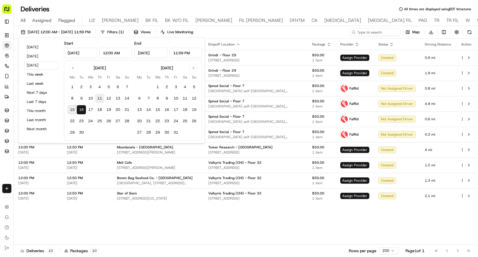
click at [101, 100] on button "11" at bounding box center [99, 98] width 9 height 9
type input "Sep 11, 2025"
click at [101, 100] on button "11" at bounding box center [99, 98] width 9 height 9
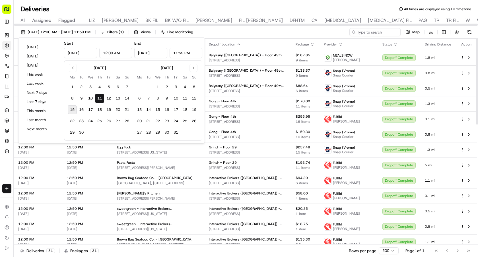
click at [303, 32] on div "09/11/2025 12:00 AM - 09/11/2025 11:59 PM Filters ( 1 ) Views Live Monitoring M…" at bounding box center [246, 33] width 464 height 11
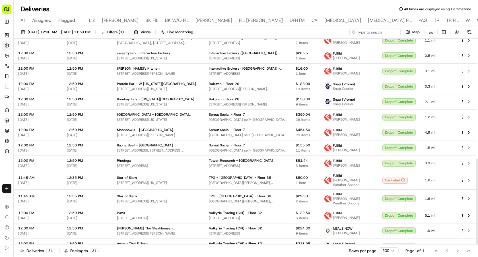
scroll to position [288, 0]
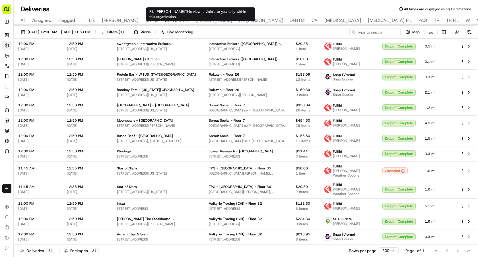
click at [239, 21] on span "FIL [PERSON_NAME]" at bounding box center [261, 20] width 44 height 7
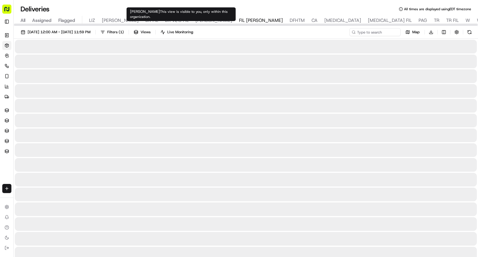
click at [195, 21] on span "[PERSON_NAME]" at bounding box center [213, 20] width 37 height 7
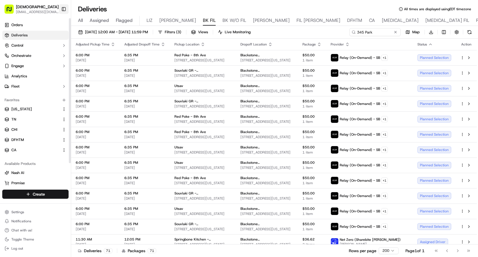
click at [63, 10] on button "Toggle Sidebar" at bounding box center [64, 9] width 10 height 10
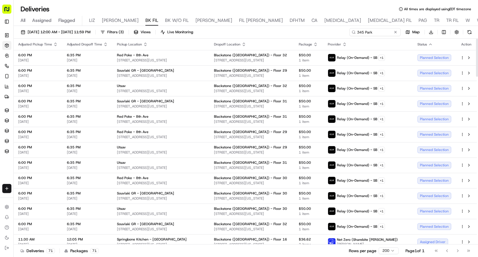
click at [430, 42] on icon "button" at bounding box center [430, 44] width 5 height 5
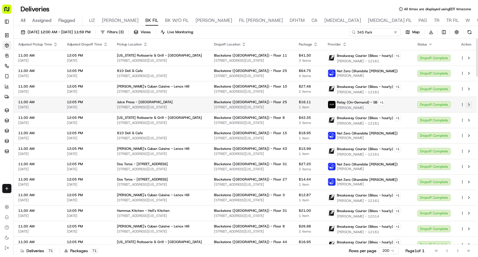
click at [468, 104] on button at bounding box center [468, 104] width 7 height 7
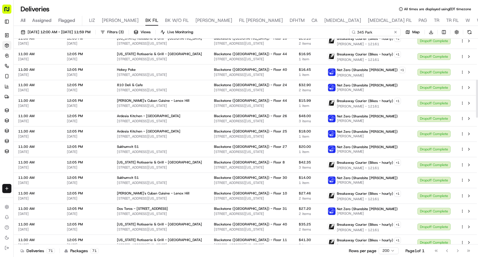
scroll to position [218, 0]
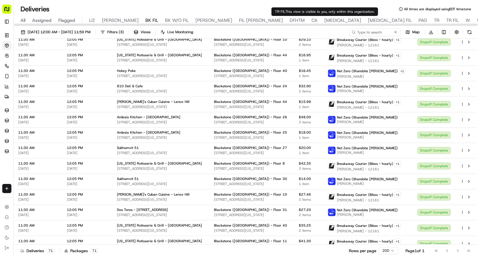
click at [465, 20] on span "W" at bounding box center [467, 20] width 5 height 7
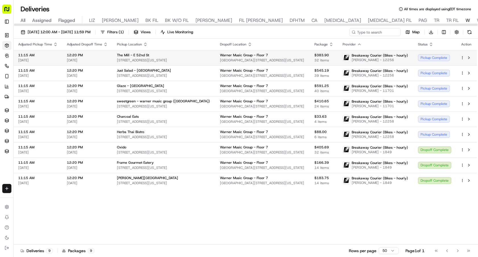
click at [426, 56] on div "Pickup Complete" at bounding box center [434, 57] width 33 height 7
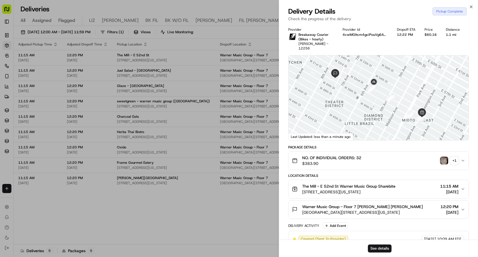
scroll to position [107, 0]
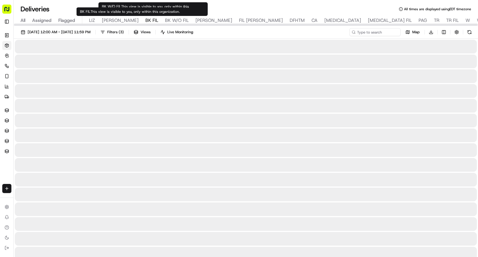
click at [145, 21] on span "BK FIL" at bounding box center [151, 20] width 13 height 7
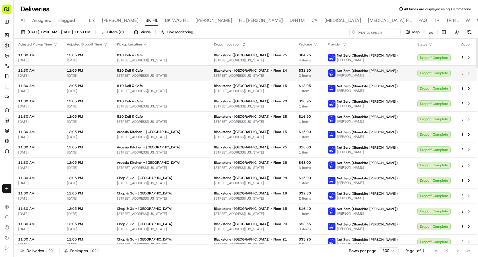
scroll to position [127, 0]
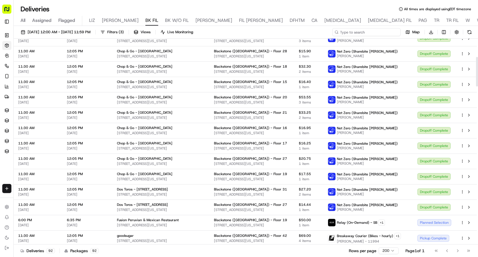
click at [378, 31] on input at bounding box center [366, 32] width 68 height 8
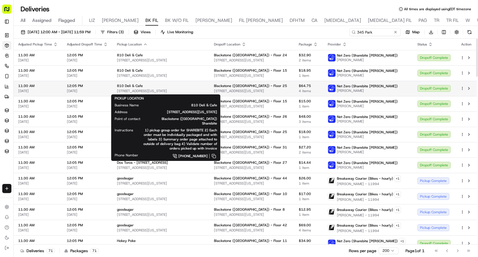
scroll to position [564, 0]
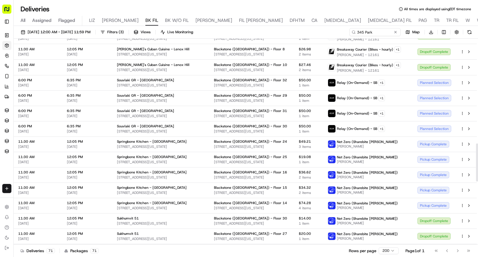
click at [378, 37] on div "[DATE] 12:00 AM - [DATE] 11:59 PM Filters ( 3 ) Views Live Monitoring 345 Park …" at bounding box center [246, 33] width 464 height 11
drag, startPoint x: 378, startPoint y: 32, endPoint x: 274, endPoint y: 29, distance: 103.8
click at [274, 29] on div "[DATE] 12:00 AM - [DATE] 11:59 PM Filters ( 3 ) Views Live Monitoring 345 Park …" at bounding box center [246, 33] width 464 height 11
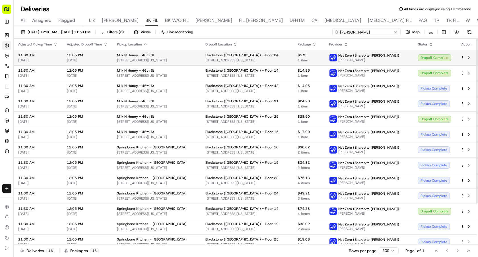
type input "[PERSON_NAME]"
click at [434, 59] on div "Dropoff Complete" at bounding box center [434, 57] width 33 height 7
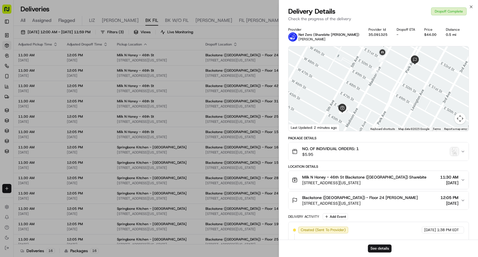
scroll to position [125, 0]
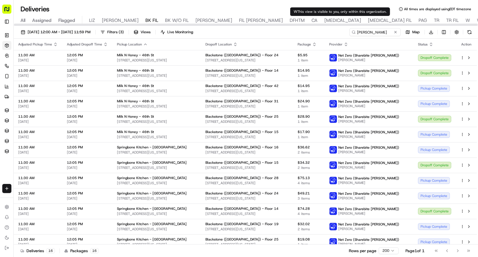
click at [335, 21] on div "All Assigned Flagged LIZ LIZ FIL BK FIL BK W/O FIL [PERSON_NAME] FIL [PERSON_NA…" at bounding box center [377, 21] width 727 height 10
click at [344, 19] on div "All Assigned Flagged LIZ LIZ FIL BK FIL BK W/O FIL [PERSON_NAME] FIL [PERSON_NA…" at bounding box center [377, 21] width 727 height 10
click at [338, 24] on div at bounding box center [245, 25] width 463 height 2
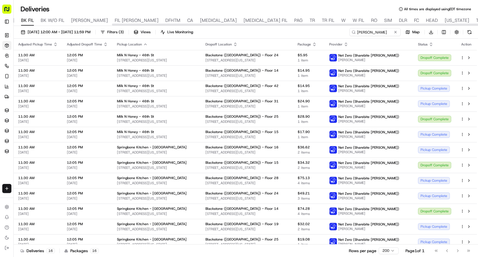
click at [338, 23] on div at bounding box center [246, 24] width 464 height 3
click at [341, 19] on span "W" at bounding box center [343, 20] width 5 height 7
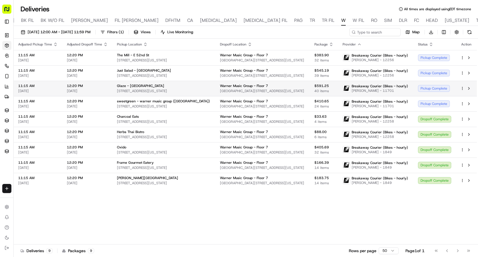
click at [421, 86] on div "Pickup Complete" at bounding box center [434, 88] width 33 height 7
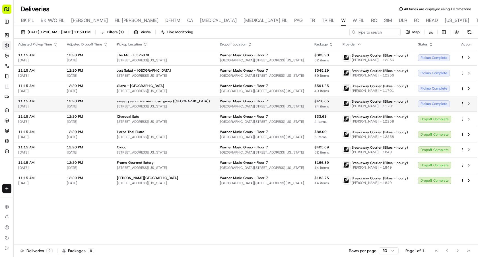
click at [433, 103] on div "Pickup Complete" at bounding box center [434, 103] width 33 height 7
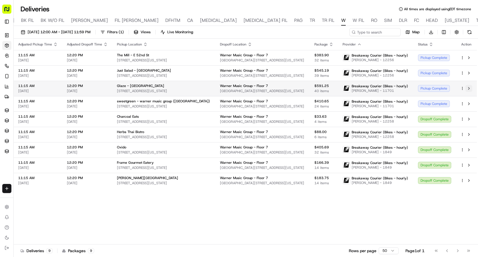
click at [471, 87] on button at bounding box center [468, 88] width 7 height 7
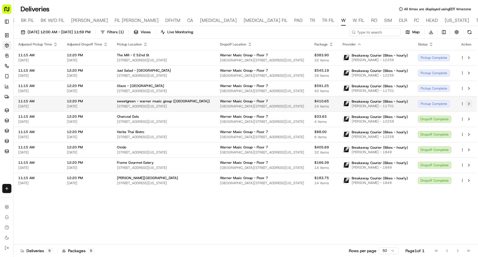
click at [468, 104] on button at bounding box center [468, 103] width 7 height 7
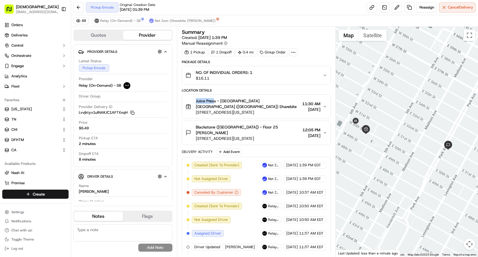
drag, startPoint x: 195, startPoint y: 102, endPoint x: 214, endPoint y: 102, distance: 18.8
click at [214, 102] on span "Juice Press - [GEOGRAPHIC_DATA] [GEOGRAPHIC_DATA] ([GEOGRAPHIC_DATA]) Sharebite" at bounding box center [248, 103] width 104 height 11
drag, startPoint x: 216, startPoint y: 102, endPoint x: 196, endPoint y: 102, distance: 20.2
click at [196, 102] on span "Juice Press - [GEOGRAPHIC_DATA] [GEOGRAPHIC_DATA] ([GEOGRAPHIC_DATA]) Sharebite" at bounding box center [248, 103] width 104 height 11
copy span "Juice Press"
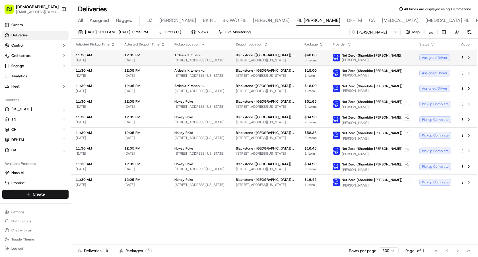
drag, startPoint x: 174, startPoint y: 59, endPoint x: 239, endPoint y: 61, distance: 64.8
click at [227, 61] on span "[STREET_ADDRESS][US_STATE]" at bounding box center [200, 60] width 52 height 5
copy span "[STREET_ADDRESS][US_STATE]"
drag, startPoint x: 174, startPoint y: 56, endPoint x: 187, endPoint y: 56, distance: 13.4
click at [187, 56] on span "Ardesia Kitchen - [GEOGRAPHIC_DATA]" at bounding box center [200, 55] width 52 height 5
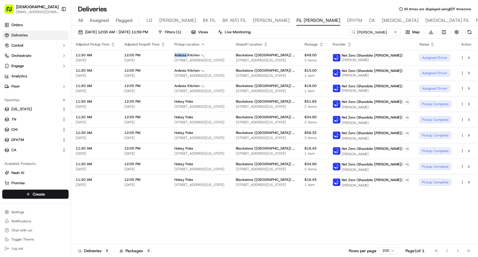
copy span "Ardesia"
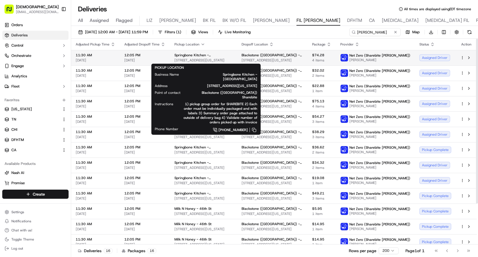
drag, startPoint x: 238, startPoint y: 61, endPoint x: 173, endPoint y: 62, distance: 65.1
click at [173, 62] on td "Springbone Kitchen - [GEOGRAPHIC_DATA][STREET_ADDRESS][US_STATE][GEOGRAPHIC_DAT…" at bounding box center [203, 57] width 67 height 15
copy span "[STREET_ADDRESS][US_STATE]"
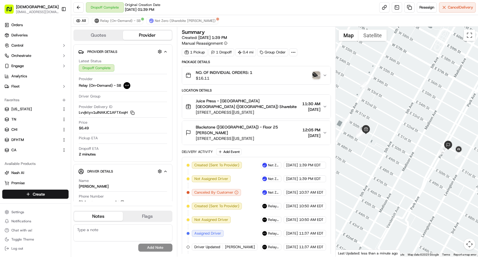
click at [314, 76] on img "button" at bounding box center [316, 75] width 8 height 8
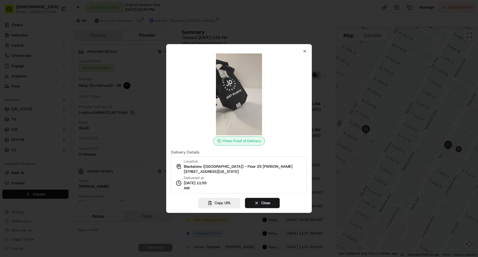
click at [303, 47] on div "Photo Proof of Delivery Delivery Details Location [GEOGRAPHIC_DATA] ([GEOGRAPHI…" at bounding box center [239, 128] width 146 height 169
click at [303, 50] on icon "button" at bounding box center [304, 51] width 5 height 5
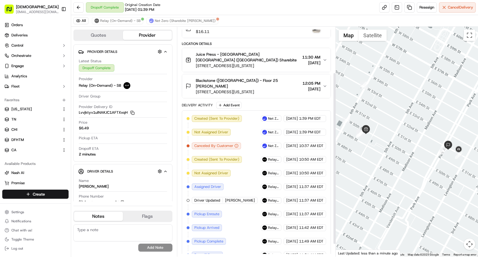
scroll to position [78, 0]
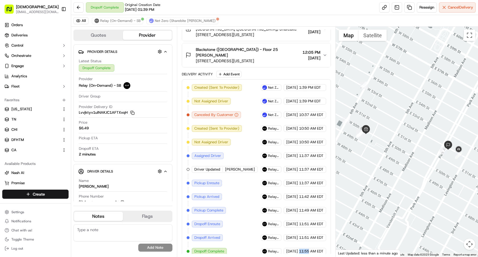
drag, startPoint x: 309, startPoint y: 245, endPoint x: 298, endPoint y: 245, distance: 10.8
click at [299, 249] on span "11:55 AM EDT" at bounding box center [311, 251] width 24 height 5
copy span "11:55"
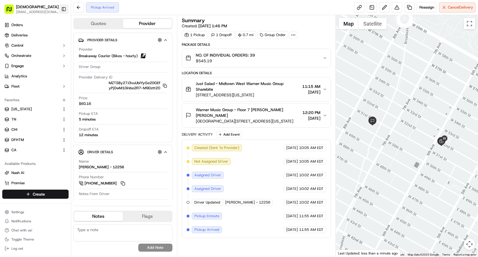
click at [62, 7] on button "Toggle Sidebar" at bounding box center [64, 9] width 10 height 10
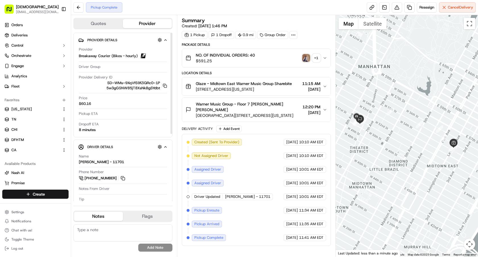
click at [83, 163] on div "[PERSON_NAME] - 11701" at bounding box center [101, 162] width 45 height 5
click at [83, 163] on div "Anthony Ewing - 11701" at bounding box center [101, 162] width 45 height 5
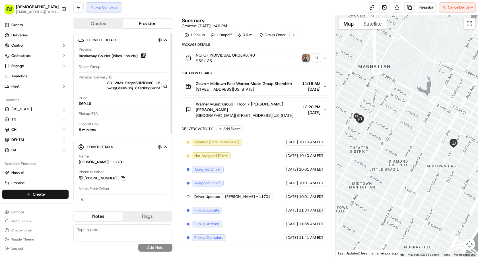
click at [85, 162] on div "Anthony Ewing - 11701" at bounding box center [101, 162] width 45 height 5
copy div "Anthony"
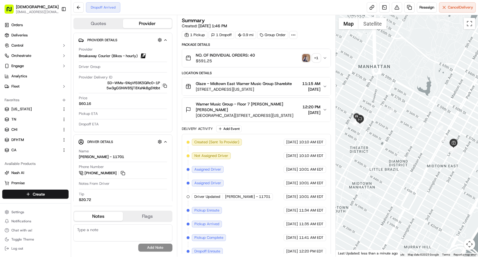
click at [311, 59] on button "+ 1" at bounding box center [311, 58] width 18 height 8
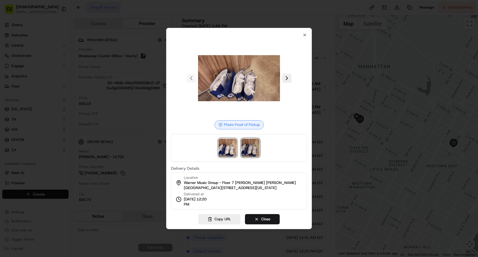
click at [248, 141] on img at bounding box center [250, 148] width 18 height 18
click at [268, 225] on div "Photo Proof of Pickup Delivery Details Location Warner Music Group - Floor 7 Ma…" at bounding box center [239, 128] width 146 height 201
click at [269, 222] on button "Close" at bounding box center [262, 219] width 35 height 10
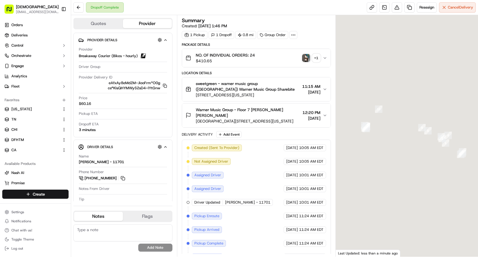
click at [304, 58] on img "button" at bounding box center [306, 58] width 8 height 8
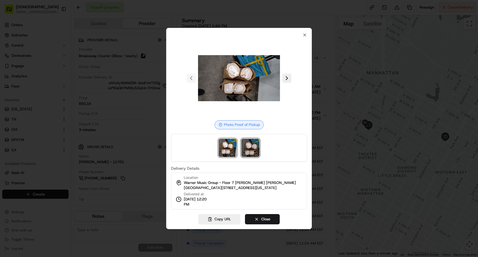
click at [246, 152] on img at bounding box center [250, 148] width 18 height 18
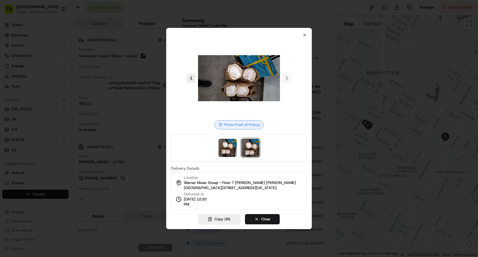
click at [304, 37] on div at bounding box center [239, 78] width 136 height 82
click at [304, 35] on icon "button" at bounding box center [304, 35] width 2 height 2
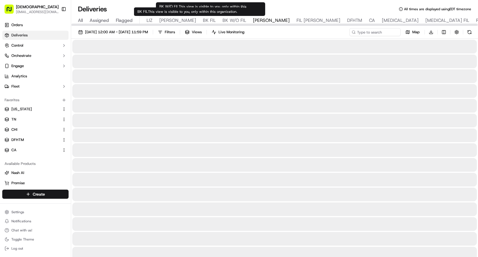
click at [203, 21] on span "BK FIL" at bounding box center [209, 20] width 13 height 7
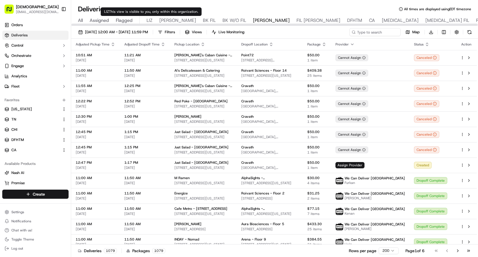
click at [149, 20] on span "LIZ" at bounding box center [149, 20] width 6 height 7
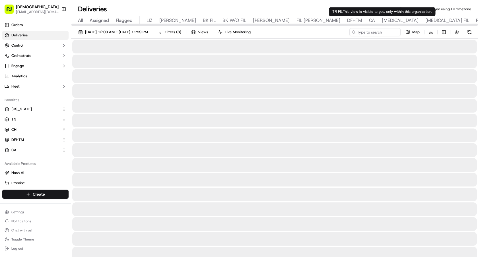
click at [357, 19] on div "All Assigned Flagged LIZ LIZ FIL BK FIL BK W/O FIL [PERSON_NAME] FIL [PERSON_NA…" at bounding box center [434, 21] width 727 height 10
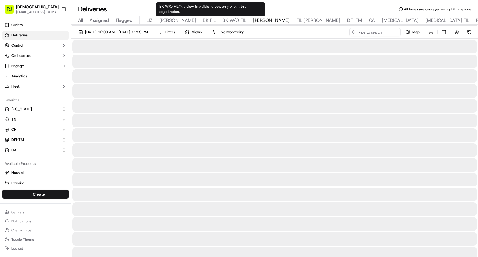
click at [222, 18] on span "BK W/O FIL" at bounding box center [234, 20] width 24 height 7
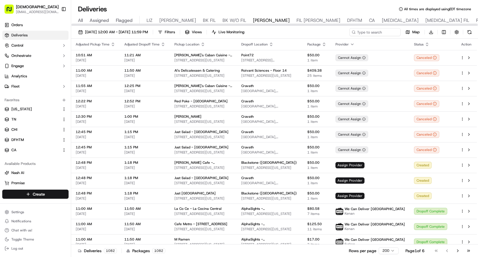
click at [296, 21] on span "FIL [PERSON_NAME]" at bounding box center [318, 20] width 44 height 7
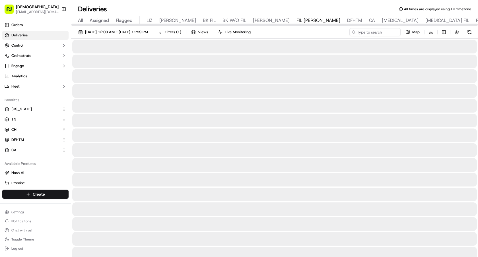
click at [61, 10] on button "Toggle Sidebar" at bounding box center [64, 9] width 10 height 10
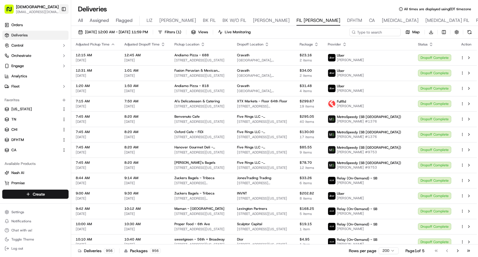
click at [64, 8] on button "Toggle Sidebar" at bounding box center [64, 9] width 10 height 10
click at [63, 8] on button "Toggle Sidebar" at bounding box center [64, 9] width 10 height 10
click at [64, 10] on button "Toggle Sidebar" at bounding box center [64, 9] width 10 height 10
click at [63, 8] on button "Toggle Sidebar" at bounding box center [64, 9] width 10 height 10
click at [63, 11] on button "Toggle Sidebar" at bounding box center [64, 9] width 10 height 10
